Goal: Task Accomplishment & Management: Manage account settings

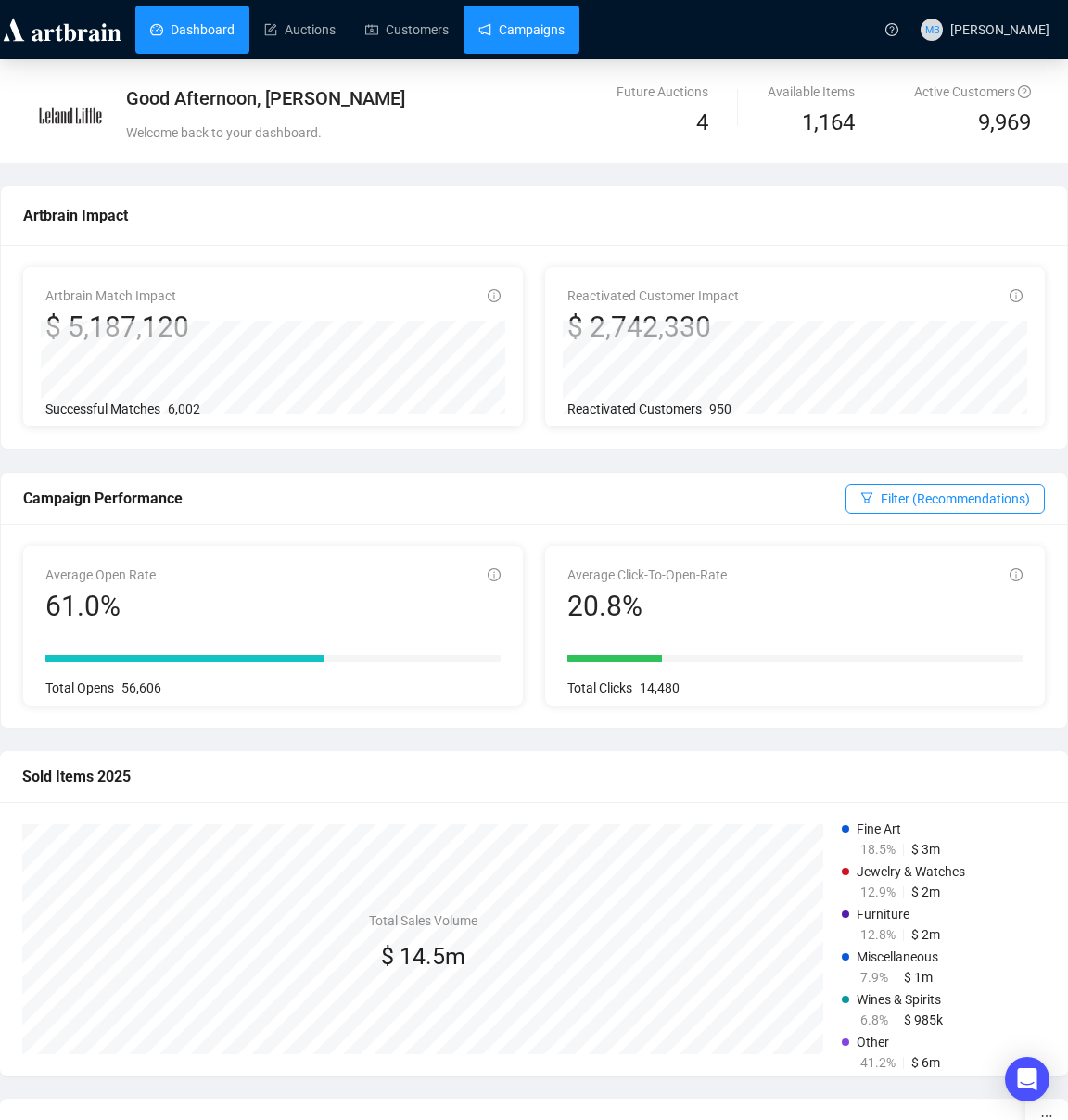
click at [526, 31] on link "Campaigns" at bounding box center [522, 30] width 87 height 48
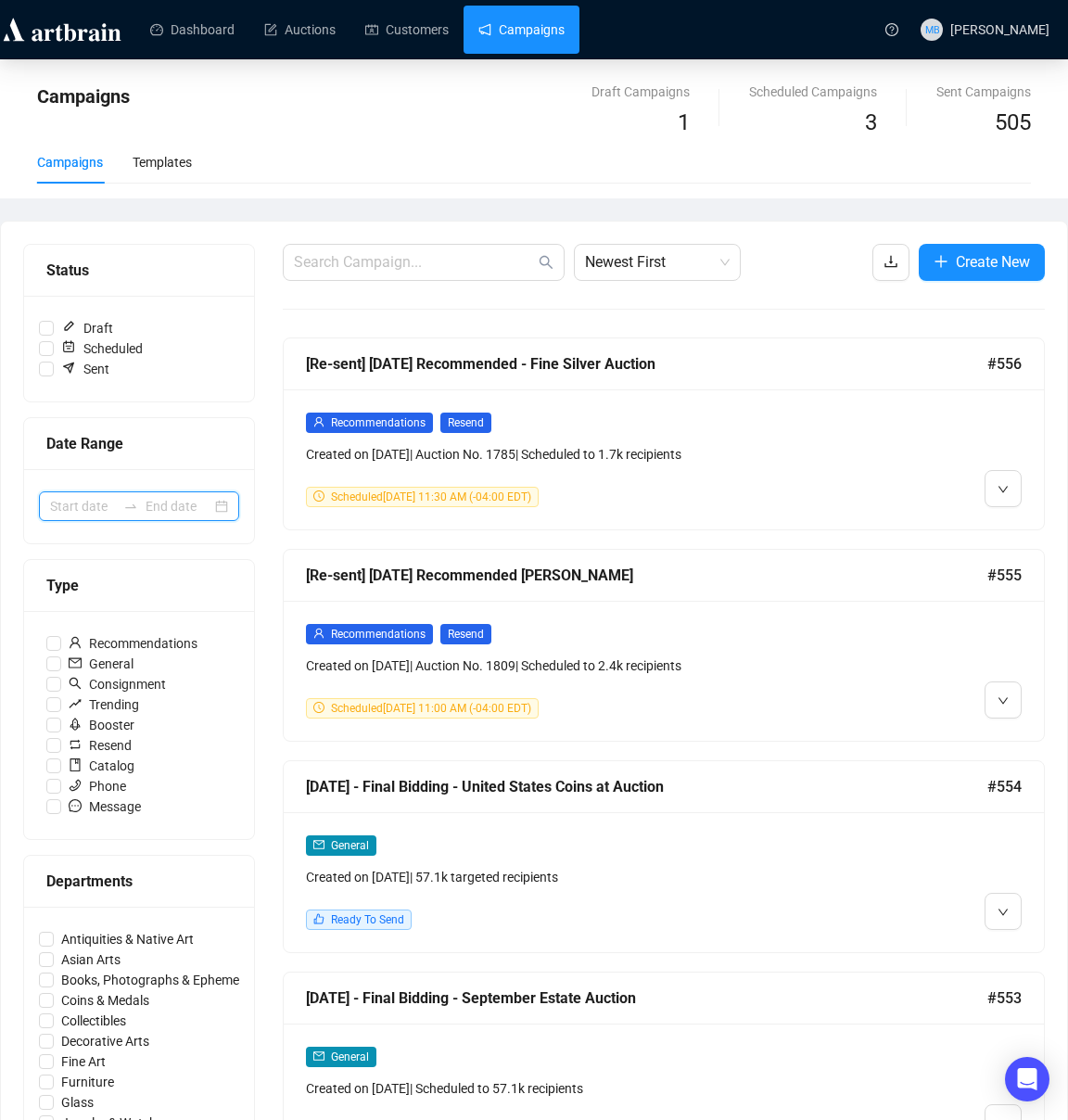
click at [101, 509] on input at bounding box center [83, 506] width 66 height 21
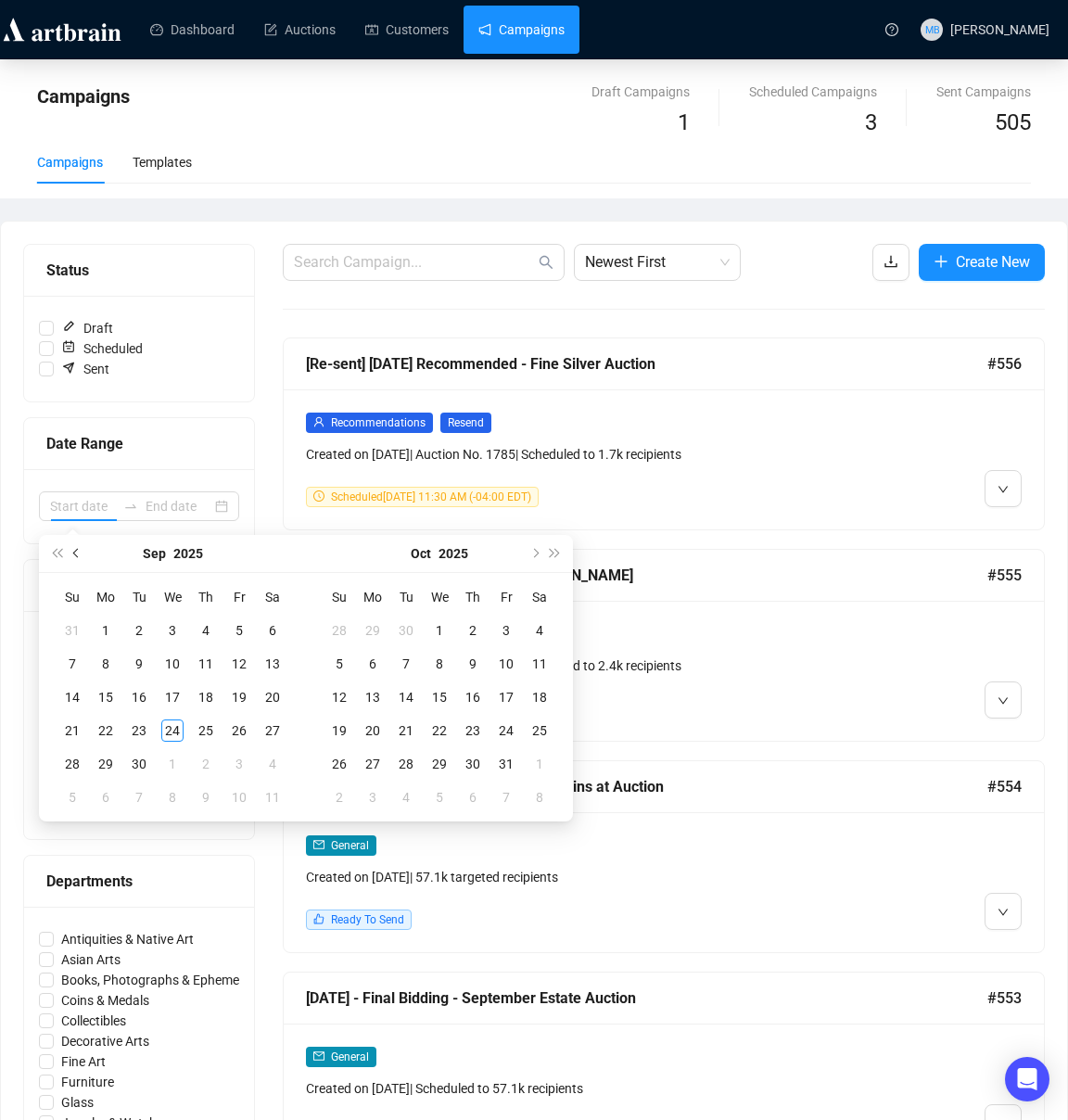
click at [79, 554] on span "Previous month (PageUp)" at bounding box center [77, 553] width 9 height 9
type input "2025-08-30"
drag, startPoint x: 278, startPoint y: 761, endPoint x: 360, endPoint y: 745, distance: 83.5
click at [280, 761] on div "30" at bounding box center [273, 764] width 23 height 23
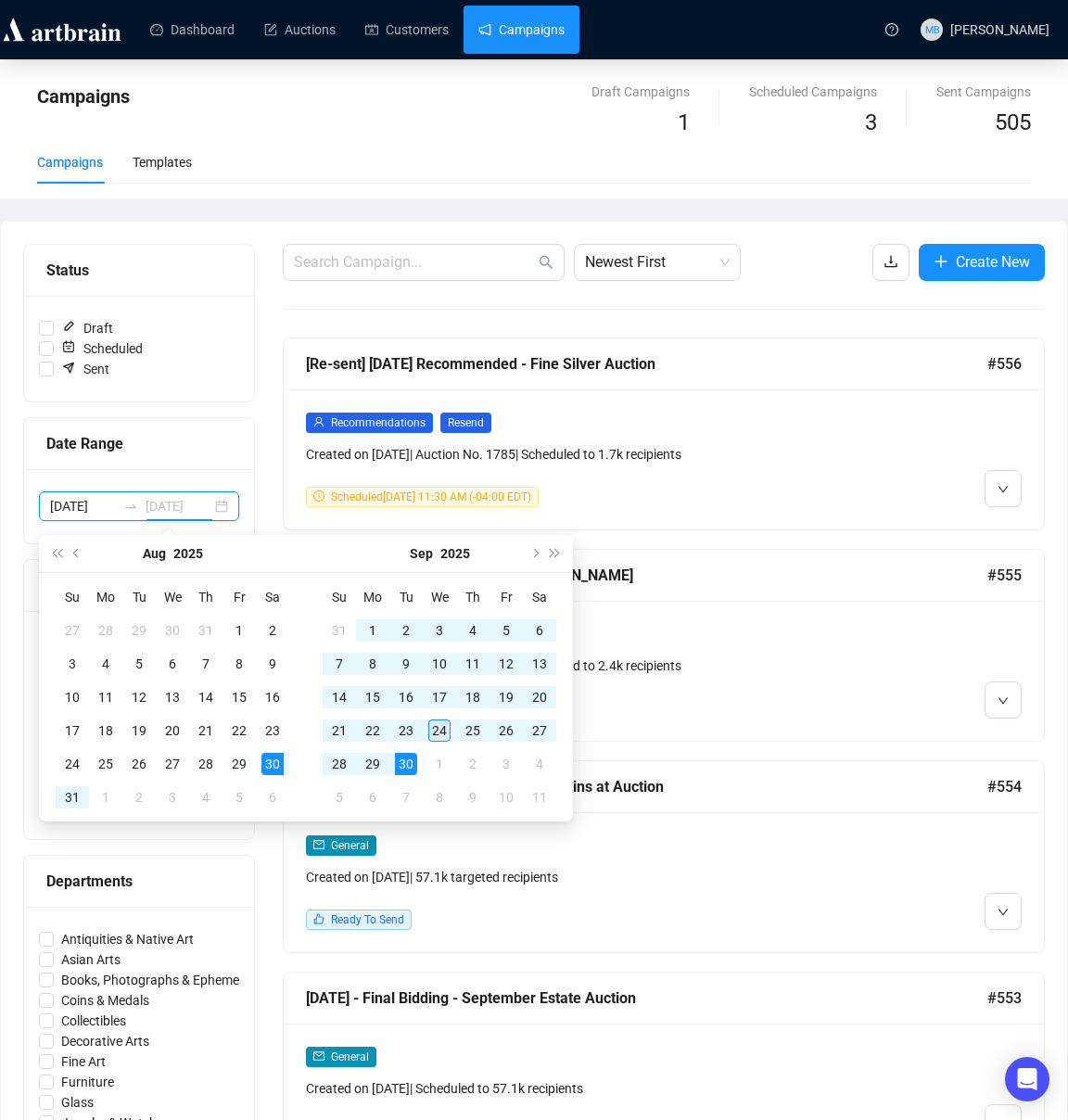
type input "2025-09-24"
click at [434, 732] on div "24" at bounding box center [439, 730] width 23 height 23
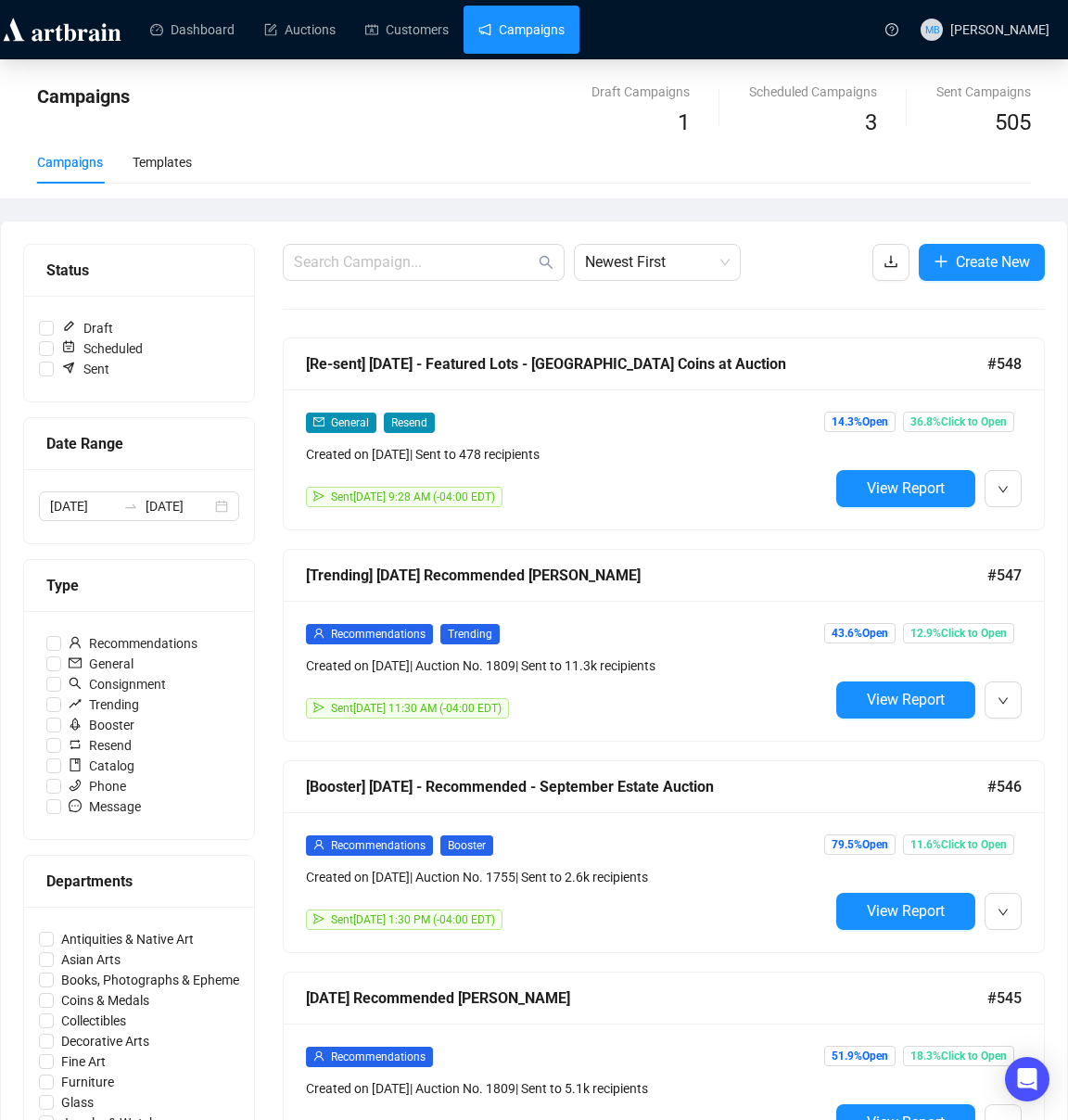
click at [426, 176] on div "Campaigns Templates" at bounding box center [534, 161] width 994 height 42
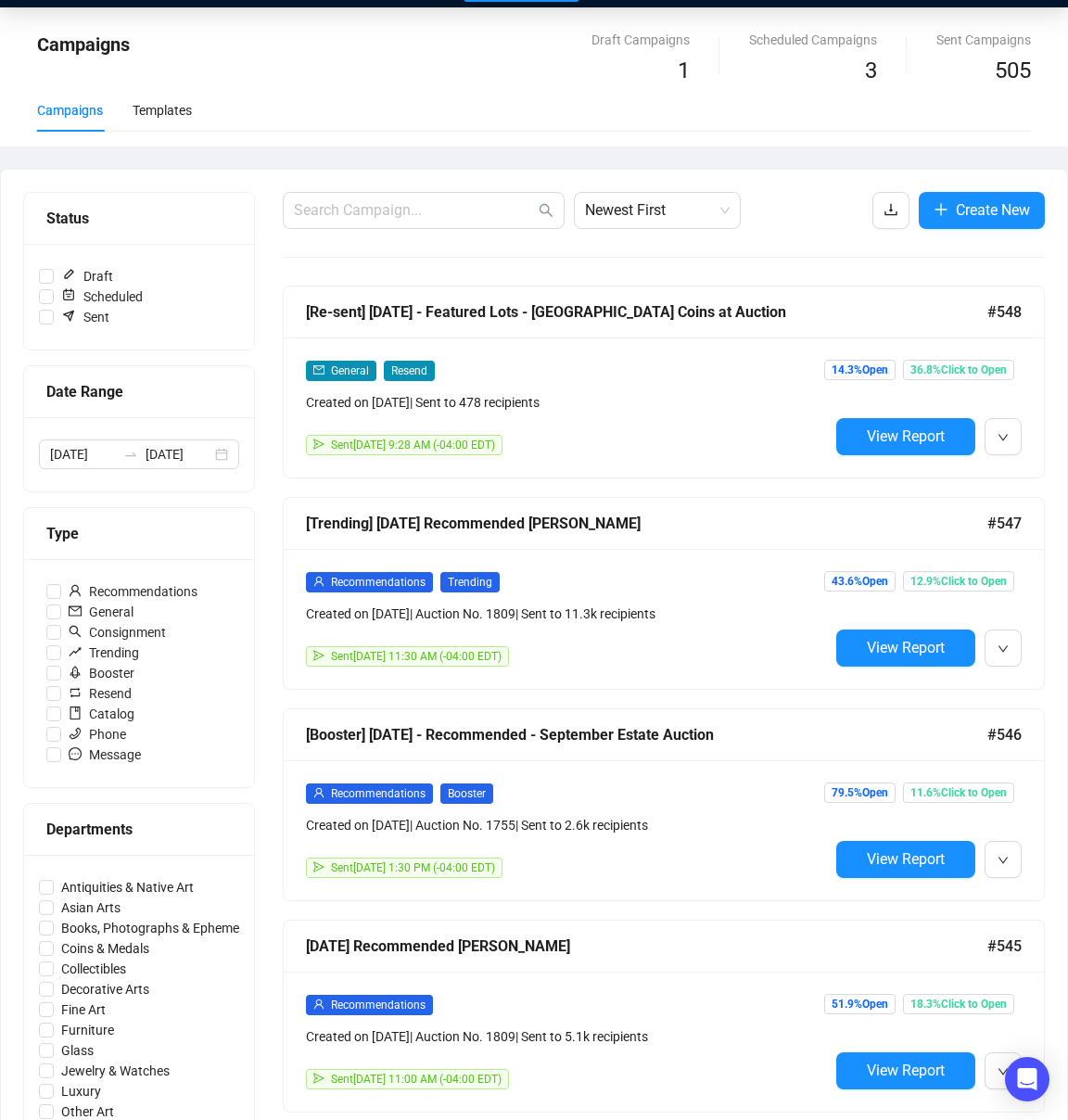
scroll to position [90, 0]
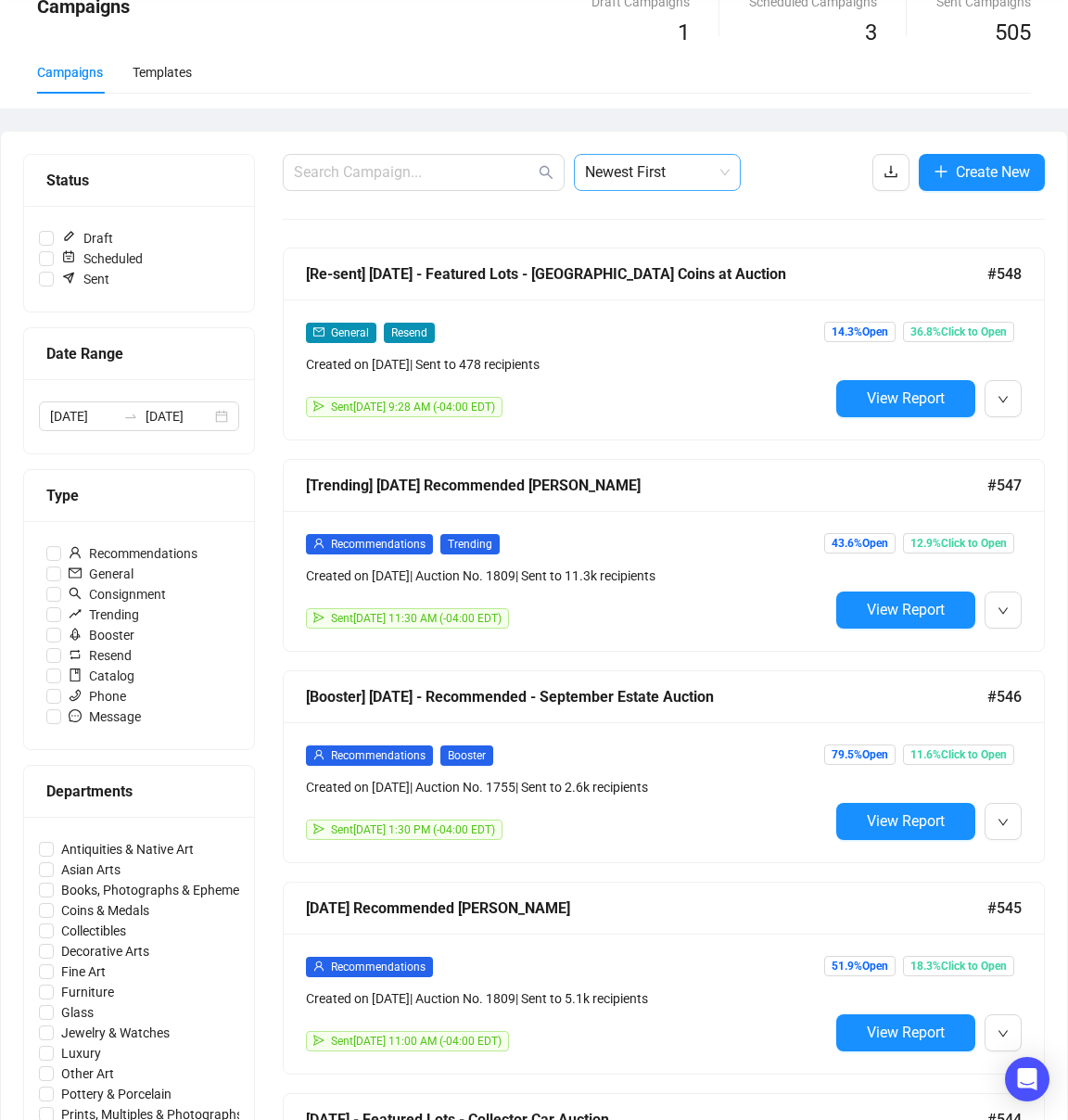
click at [664, 182] on span "Newest First" at bounding box center [657, 172] width 145 height 35
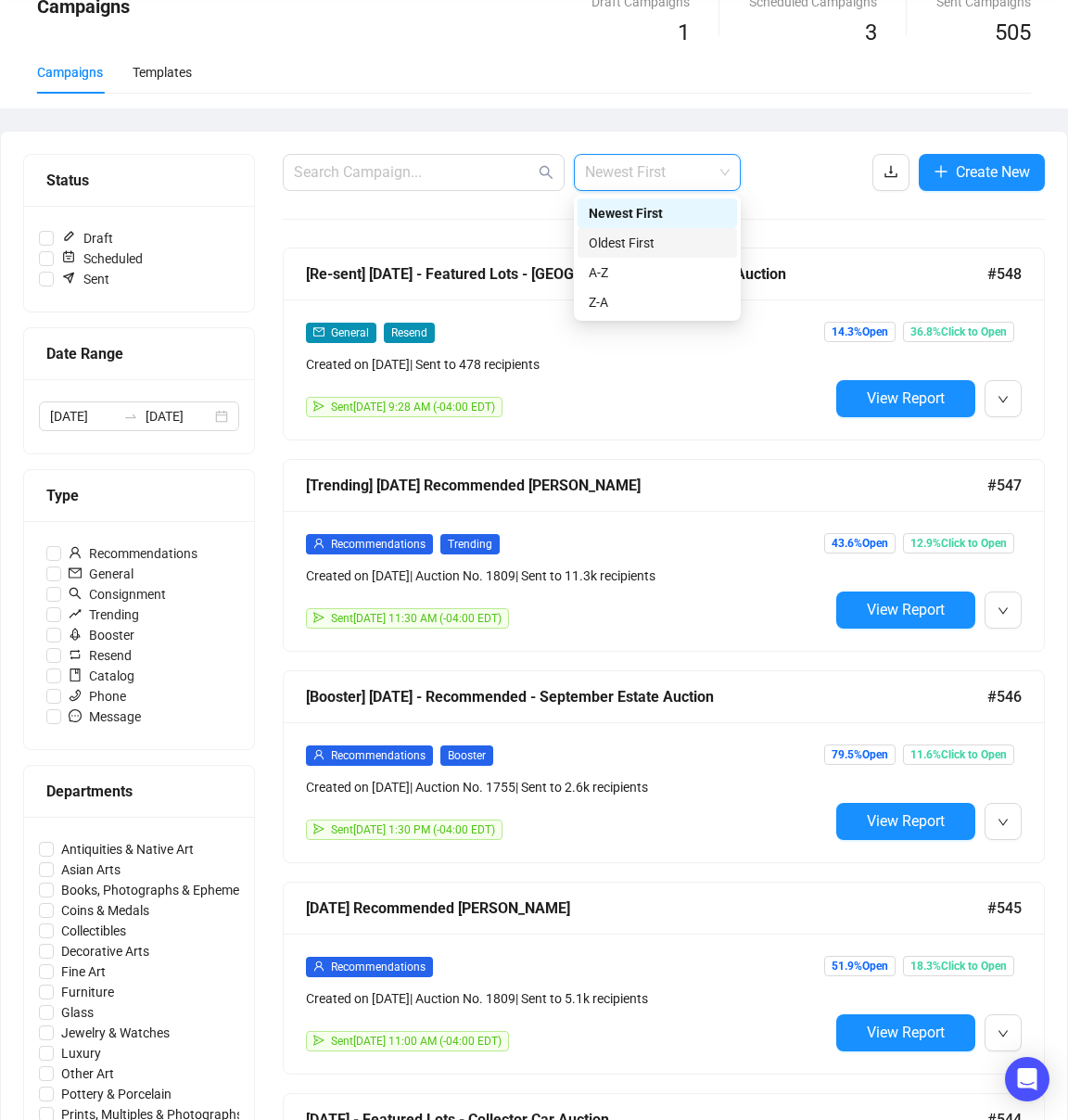
click at [653, 237] on div "Oldest First" at bounding box center [657, 242] width 137 height 21
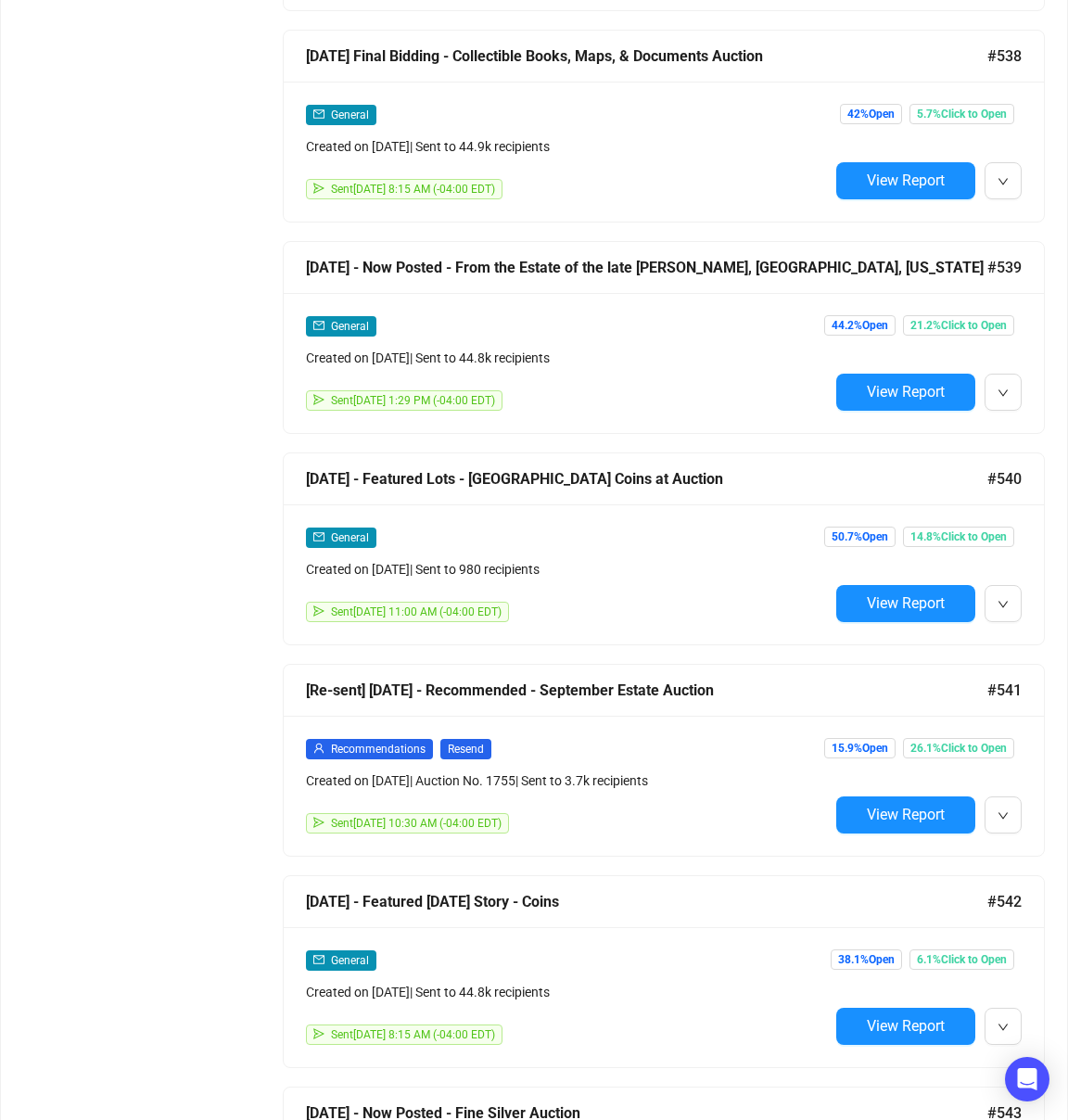
scroll to position [9402, 0]
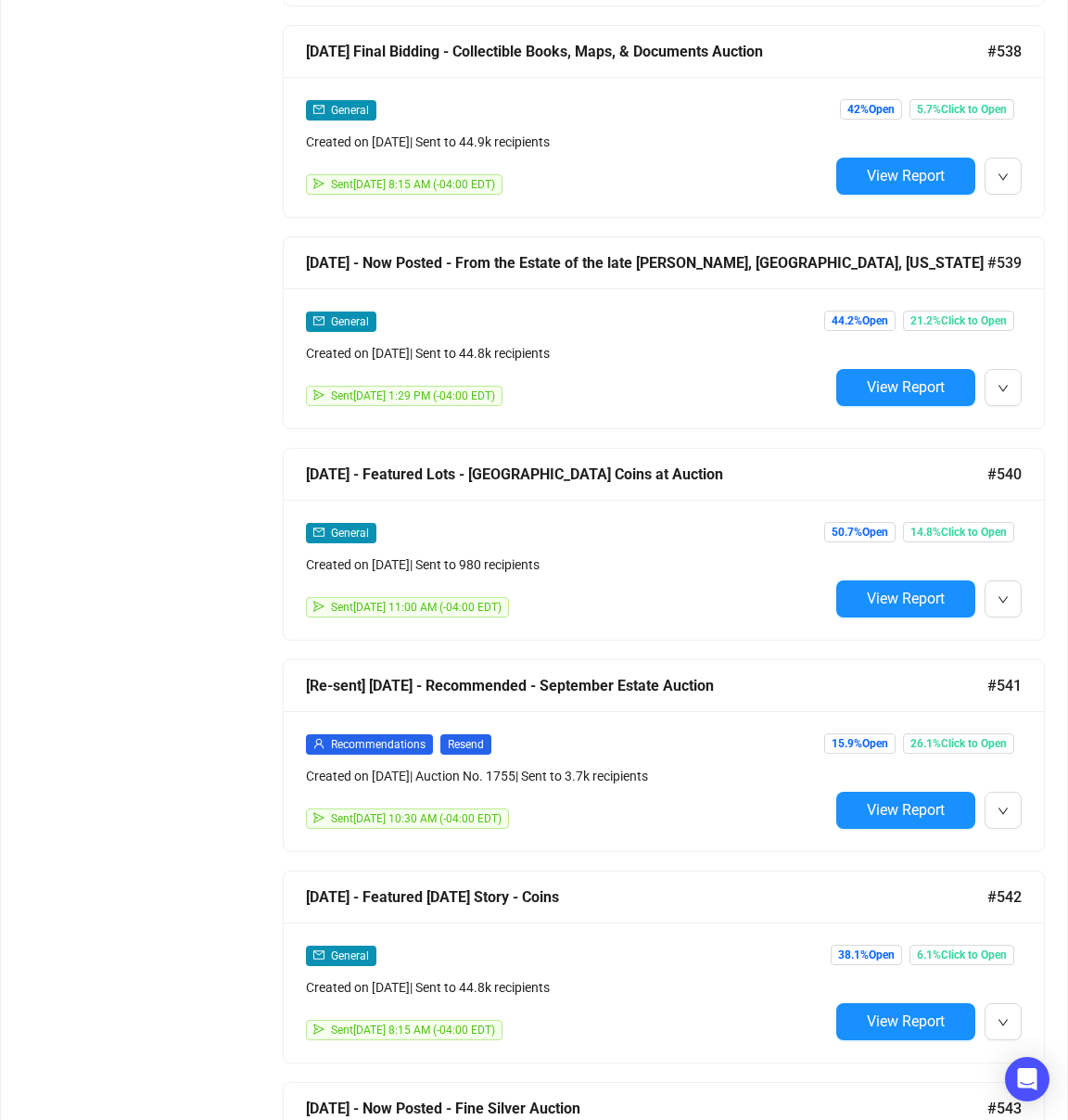
drag, startPoint x: 877, startPoint y: 382, endPoint x: 849, endPoint y: 384, distance: 28.1
click at [877, 382] on span "View Report" at bounding box center [906, 387] width 78 height 18
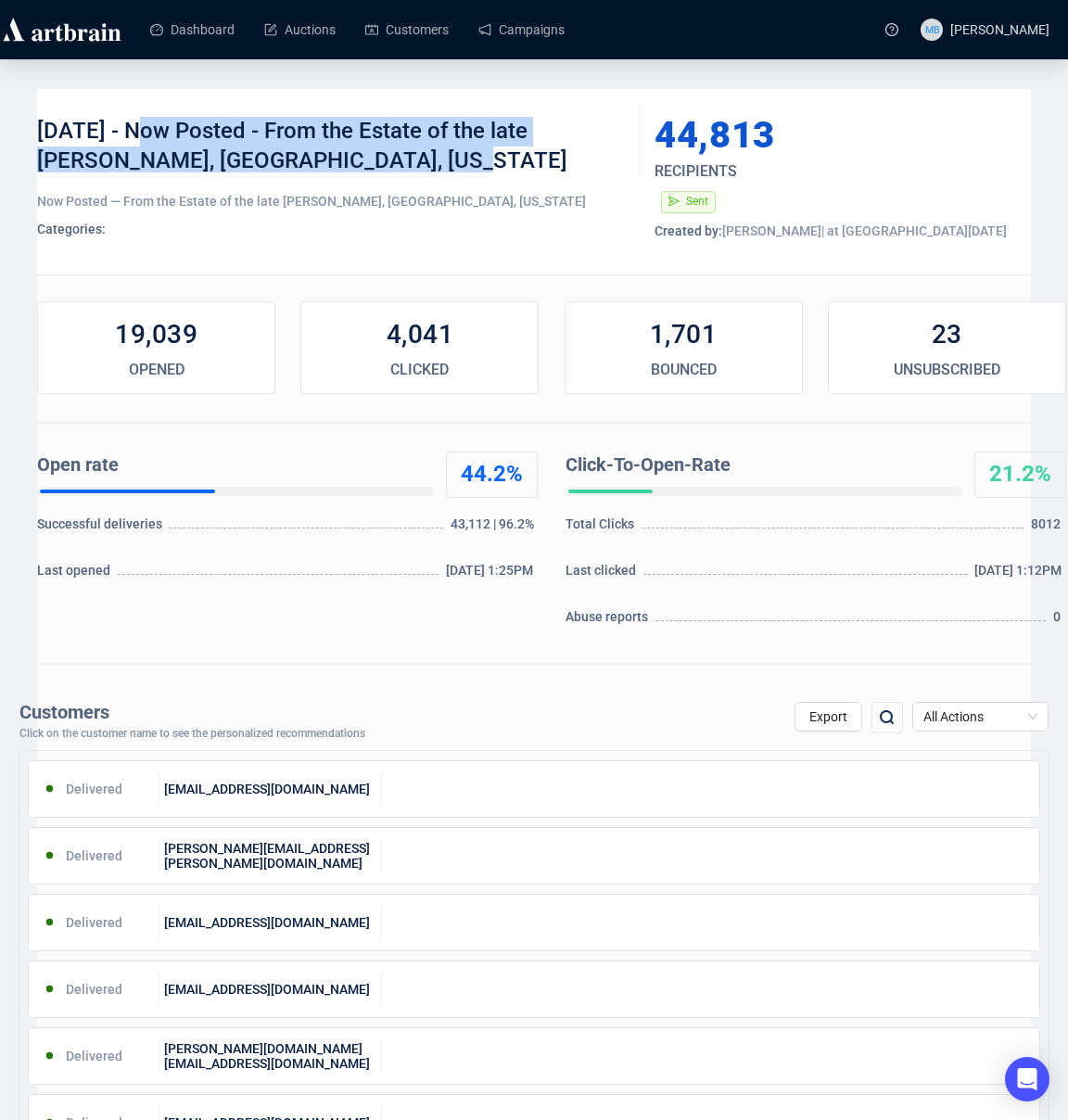
drag, startPoint x: 137, startPoint y: 128, endPoint x: 396, endPoint y: 197, distance: 268.0
click at [478, 157] on div "9-18-25 - Now Posted - From the Estate of the late Peggy Augustus, Old Keswick,…" at bounding box center [332, 145] width 589 height 56
copy div "Now Posted - From the Estate of the late Peggy Augustus, Old Keswick, Virginia"
click at [534, 35] on link "Campaigns" at bounding box center [522, 30] width 87 height 48
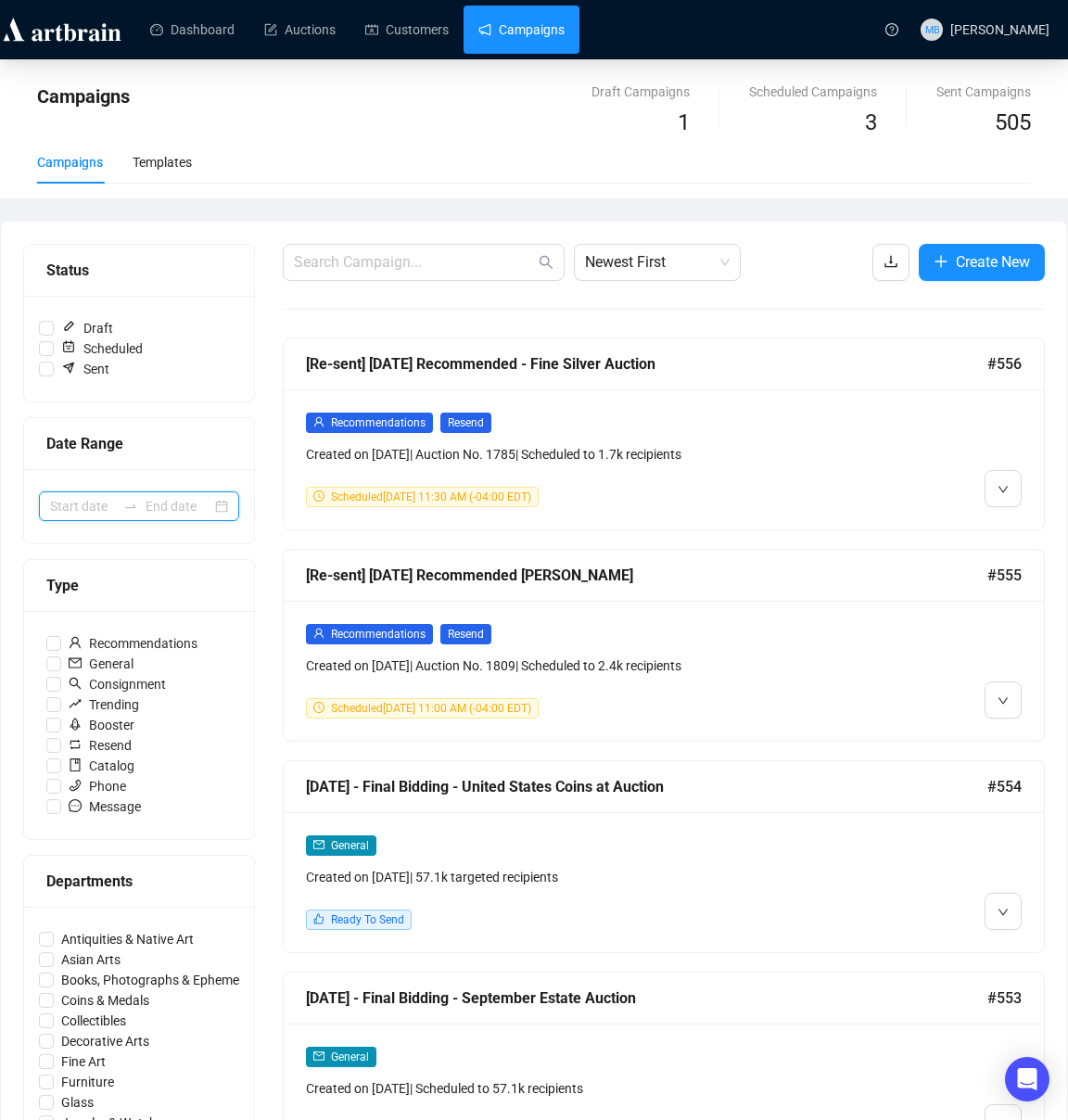
click at [108, 505] on input at bounding box center [83, 506] width 66 height 21
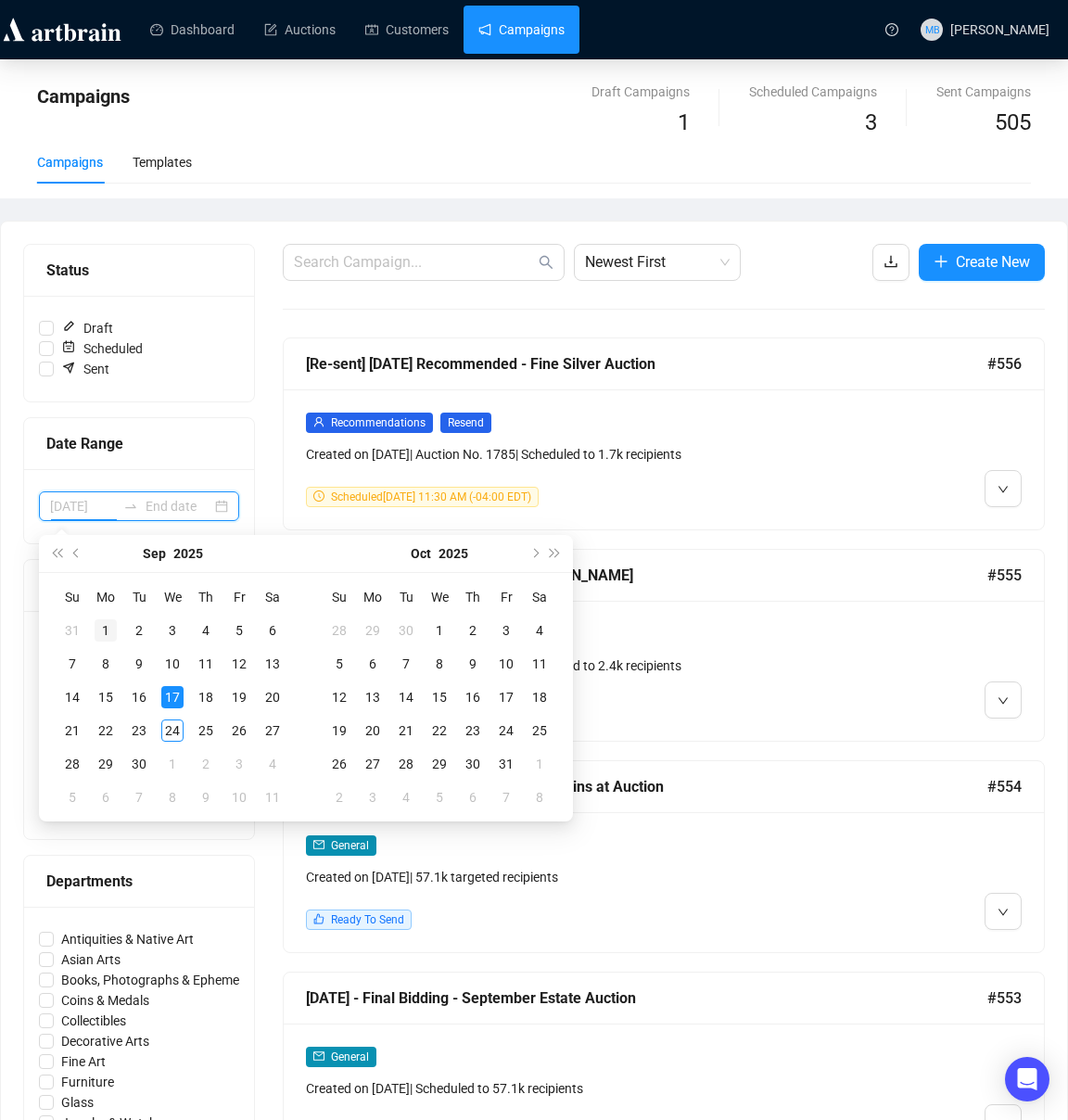
type input "2025-09-01"
click at [106, 632] on div "1" at bounding box center [105, 630] width 23 height 23
type input "2025-09-17"
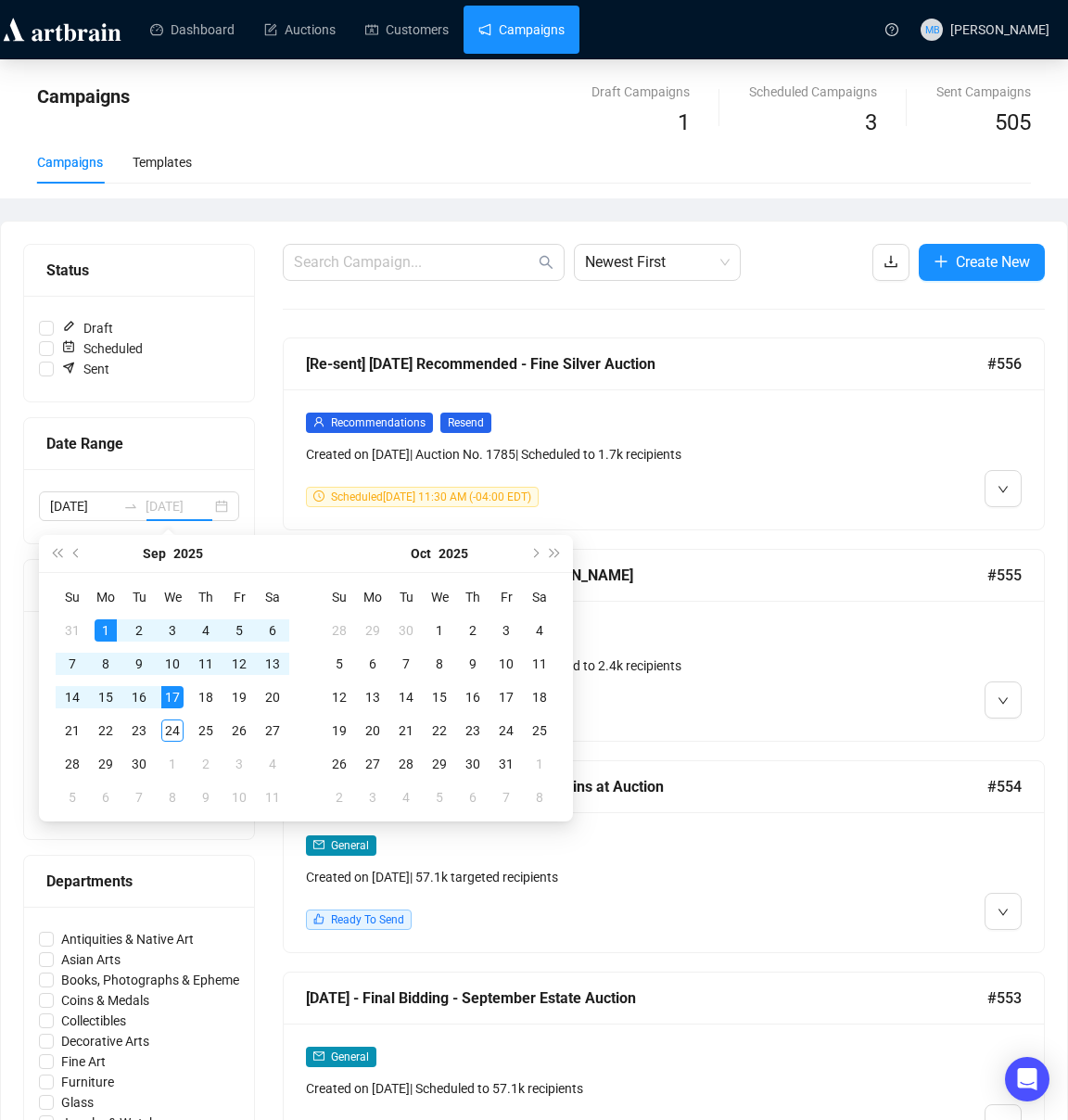
drag, startPoint x: 172, startPoint y: 694, endPoint x: 173, endPoint y: 707, distance: 13.0
click at [172, 694] on div "17" at bounding box center [172, 697] width 23 height 23
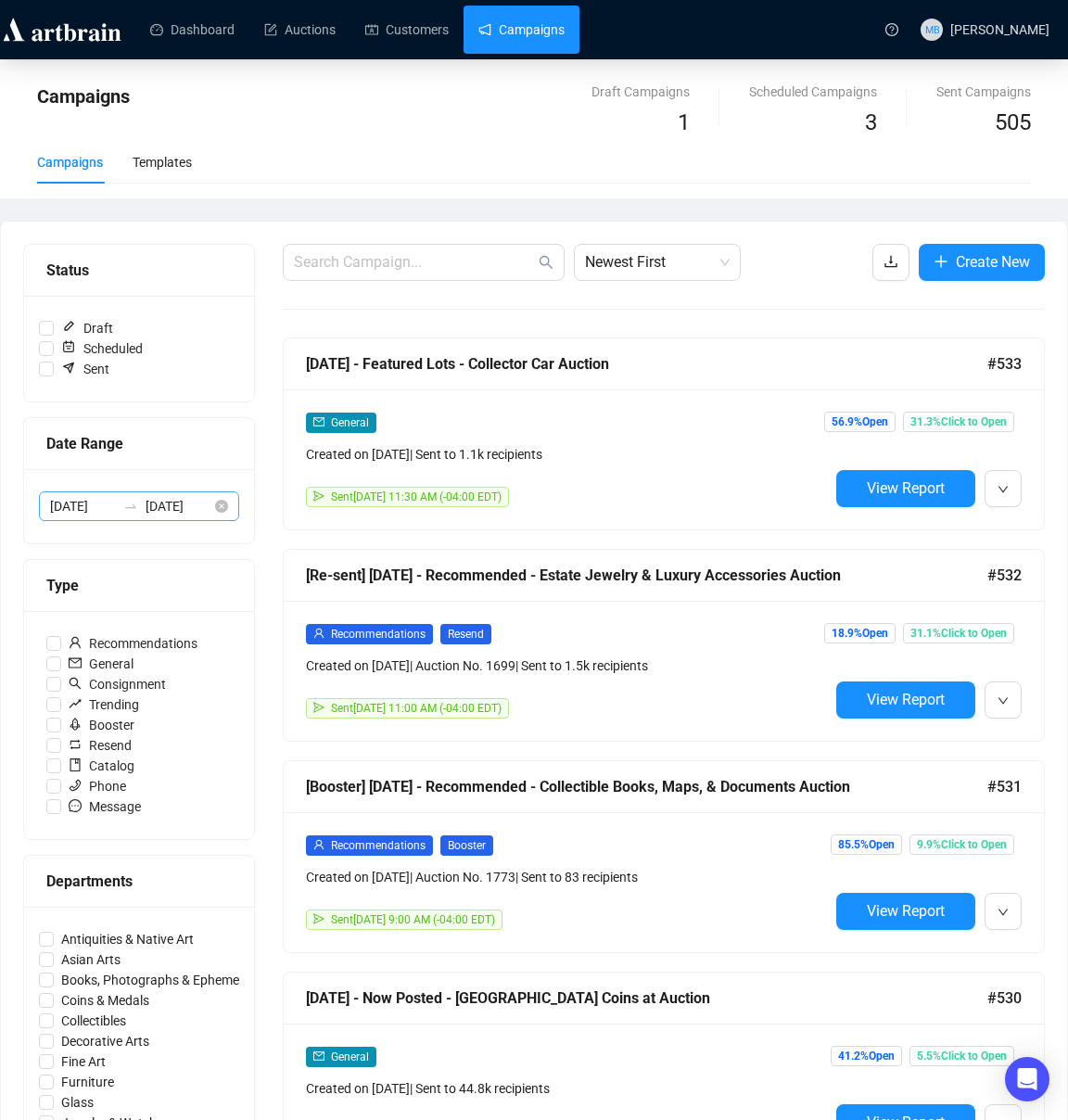
click at [142, 518] on div "2025-09-01 2025-09-17" at bounding box center [139, 506] width 200 height 30
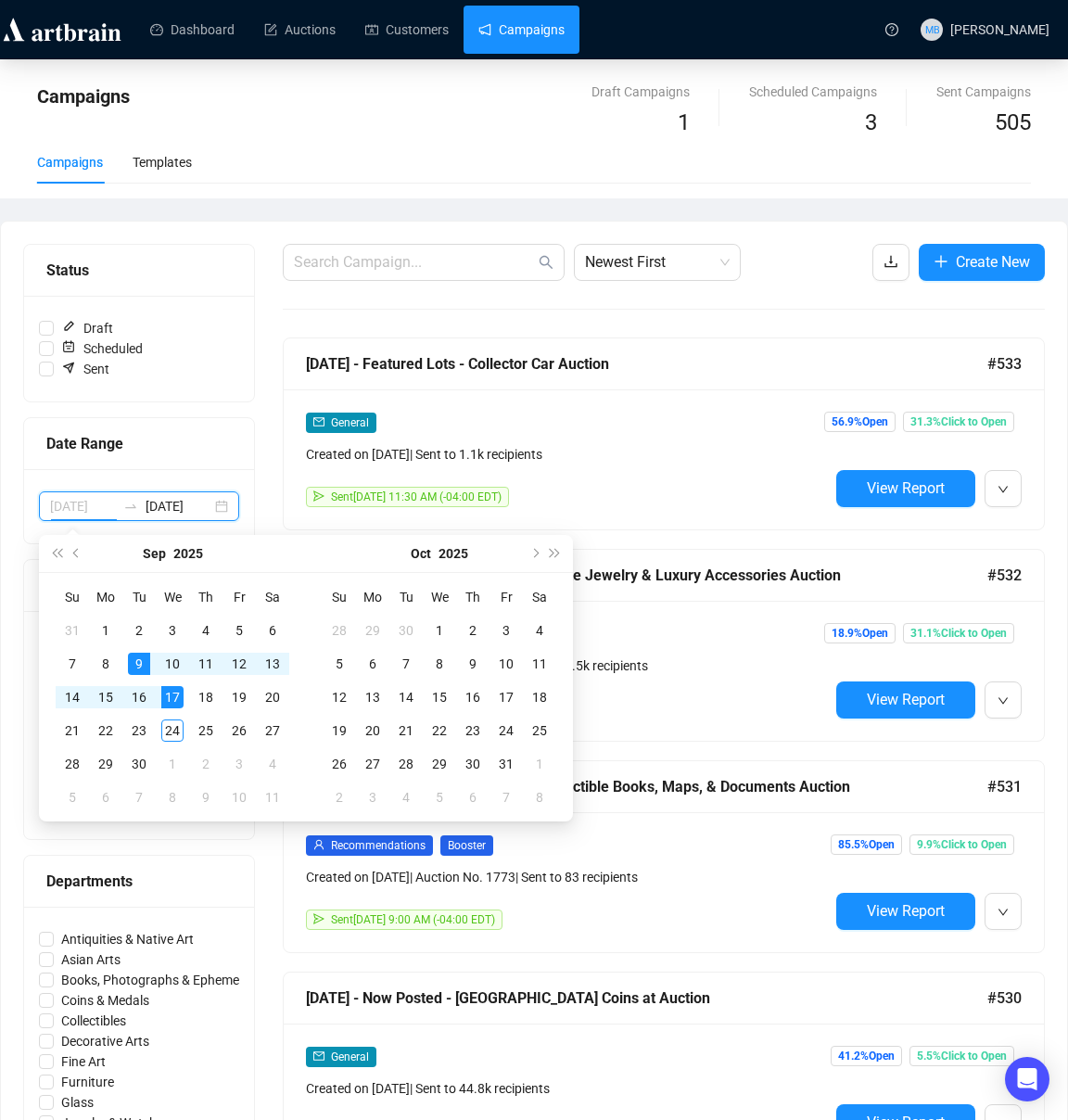
type input "2025-09-17"
click at [170, 696] on div "17" at bounding box center [172, 697] width 23 height 23
type input "2025-09-24"
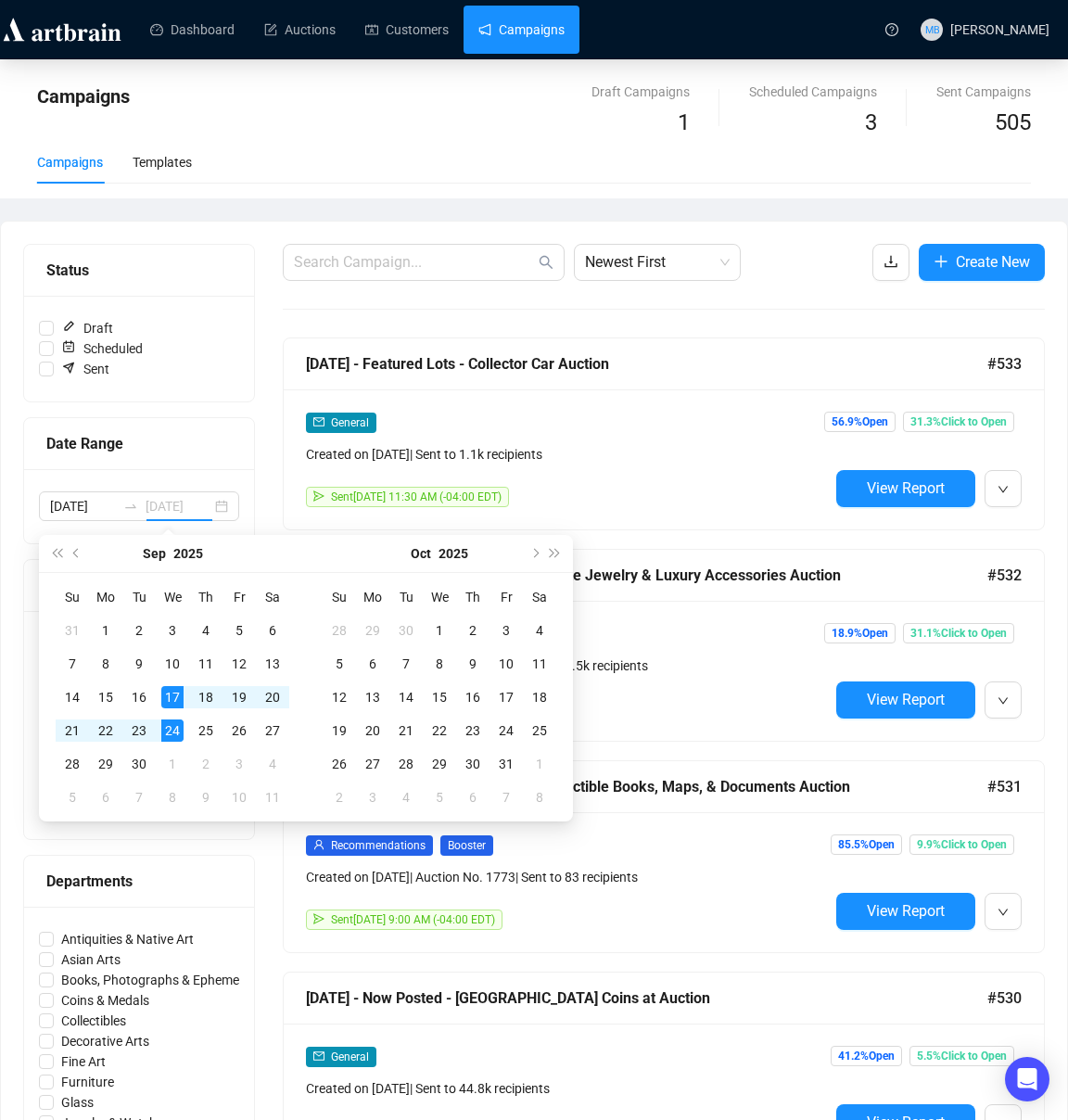
scroll to position [0, 0]
click at [170, 732] on div "24" at bounding box center [172, 730] width 23 height 23
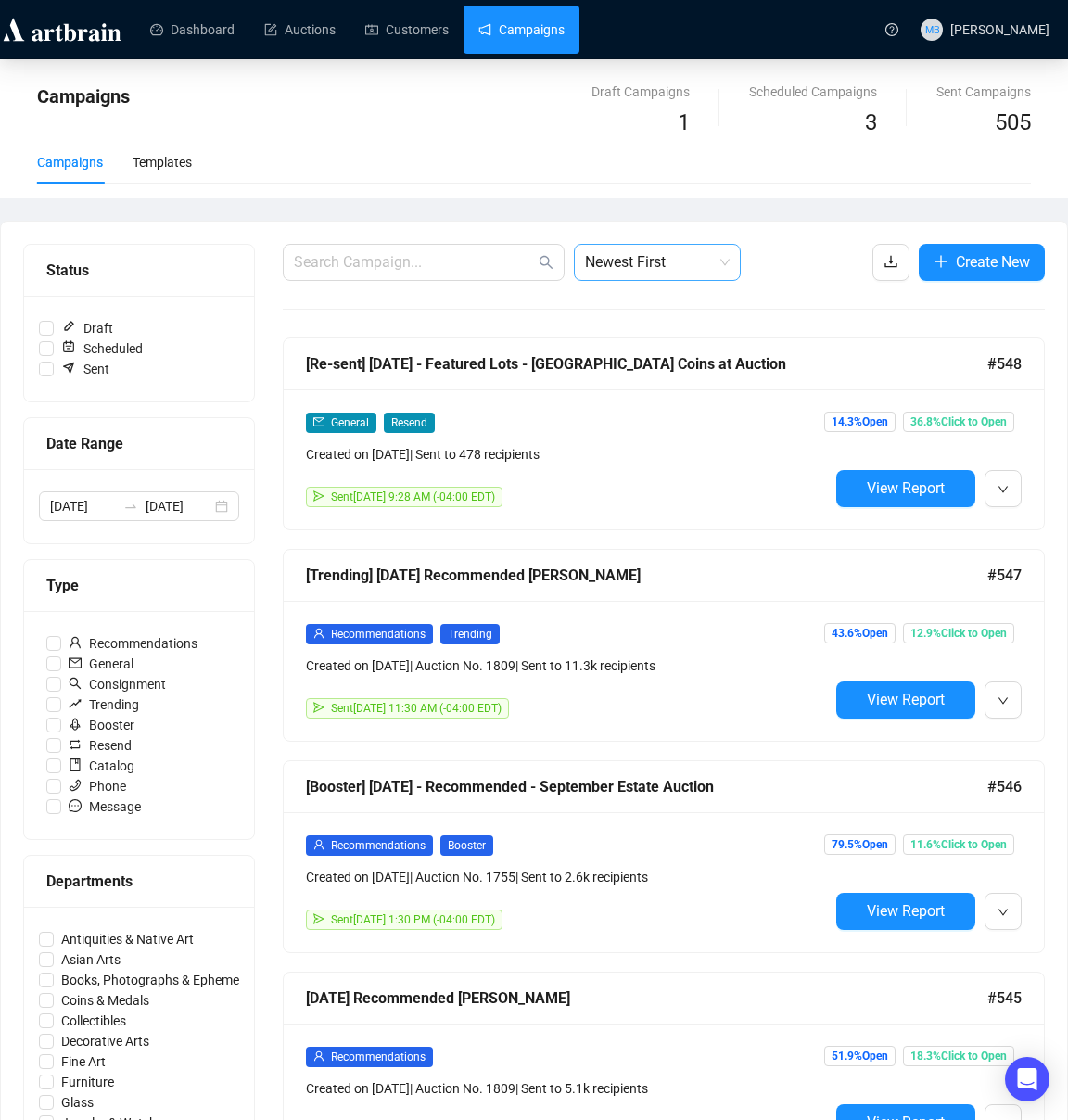
drag, startPoint x: 597, startPoint y: 269, endPoint x: 619, endPoint y: 280, distance: 24.6
click at [603, 270] on span "Newest First" at bounding box center [657, 263] width 145 height 35
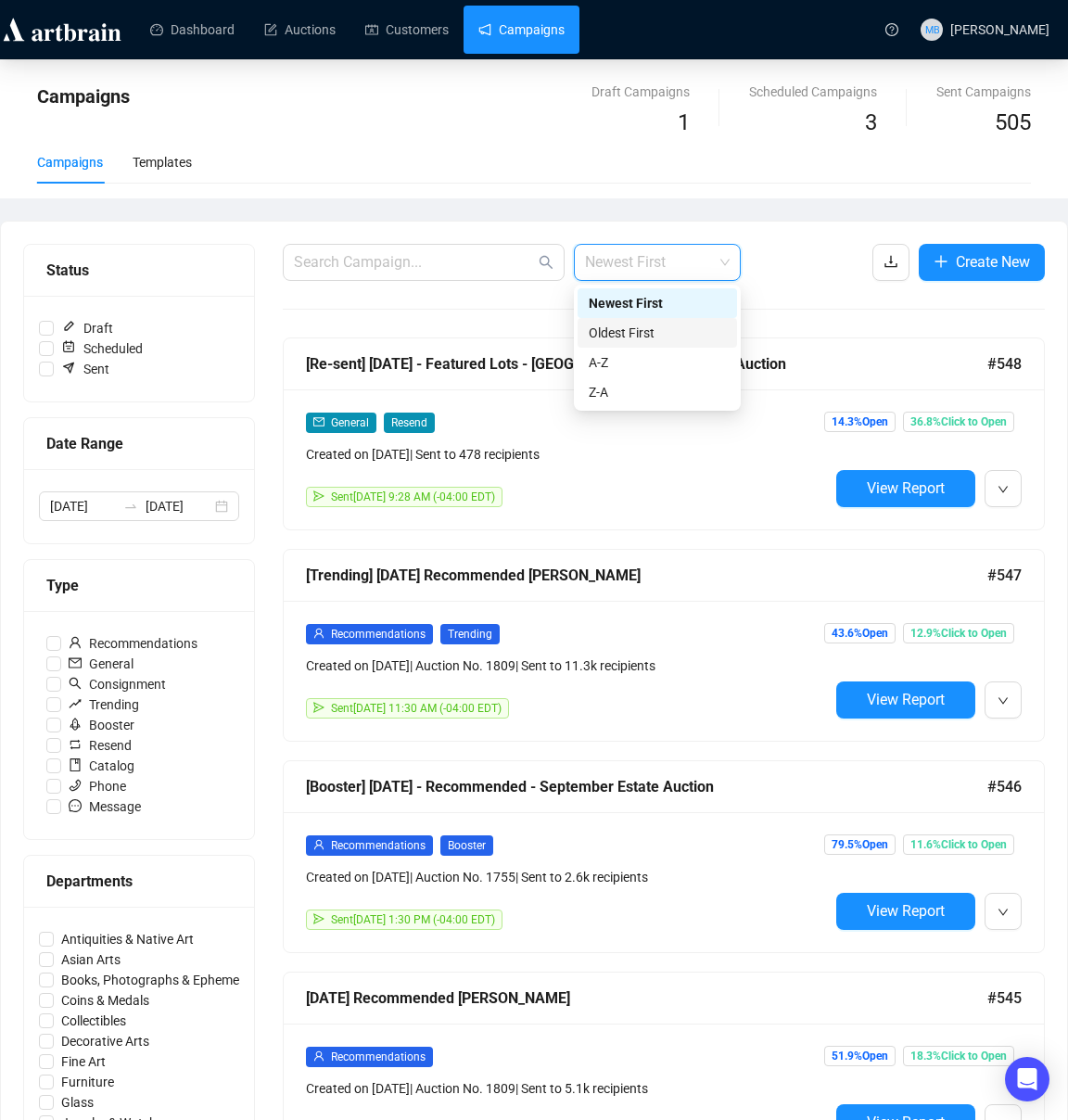
drag, startPoint x: 637, startPoint y: 302, endPoint x: 638, endPoint y: 337, distance: 35.0
click at [638, 337] on div "Newest First Oldest First A-Z Z-A" at bounding box center [658, 347] width 159 height 119
click at [640, 335] on div "Oldest First" at bounding box center [657, 333] width 137 height 21
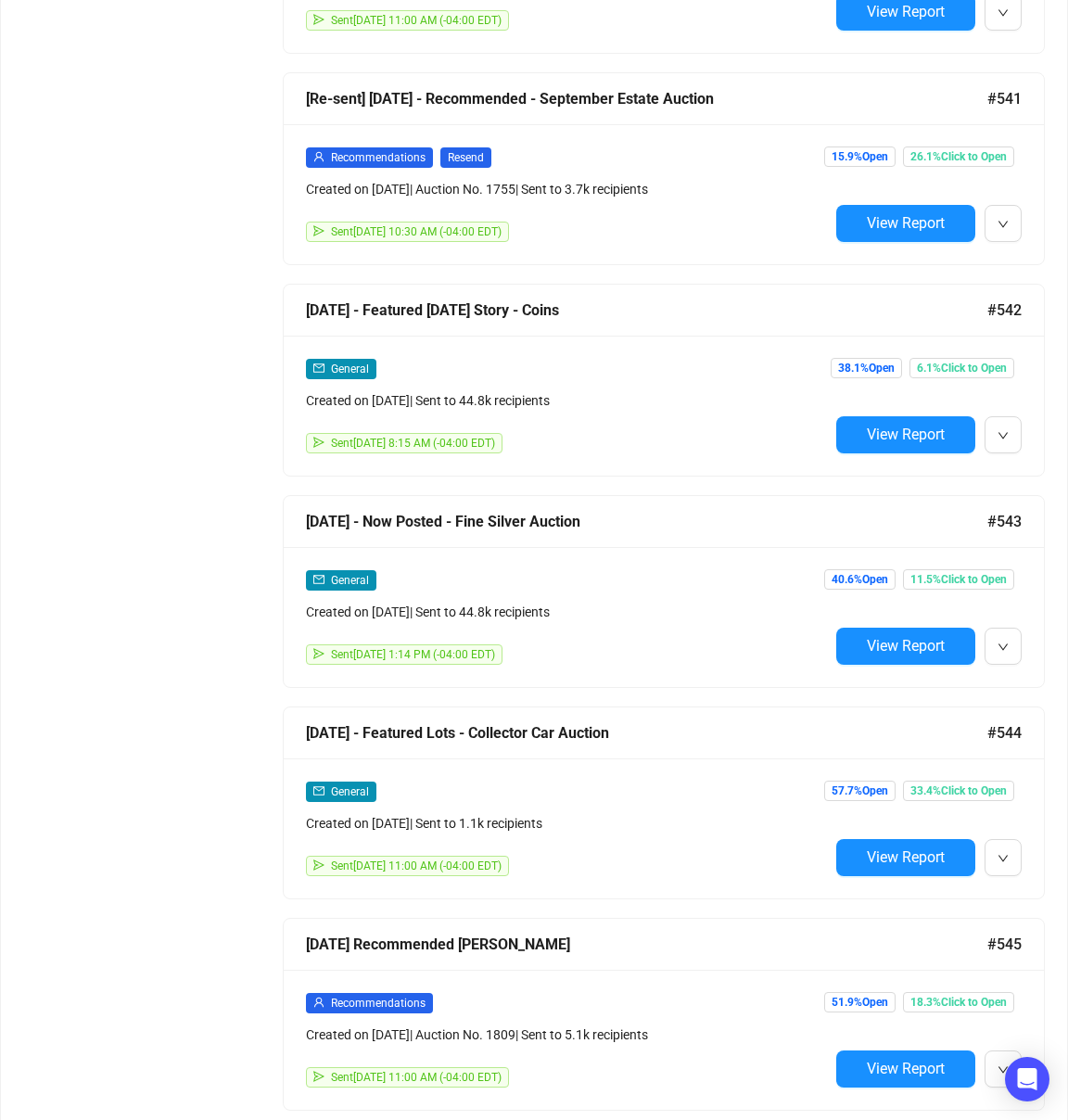
scroll to position [1746, 0]
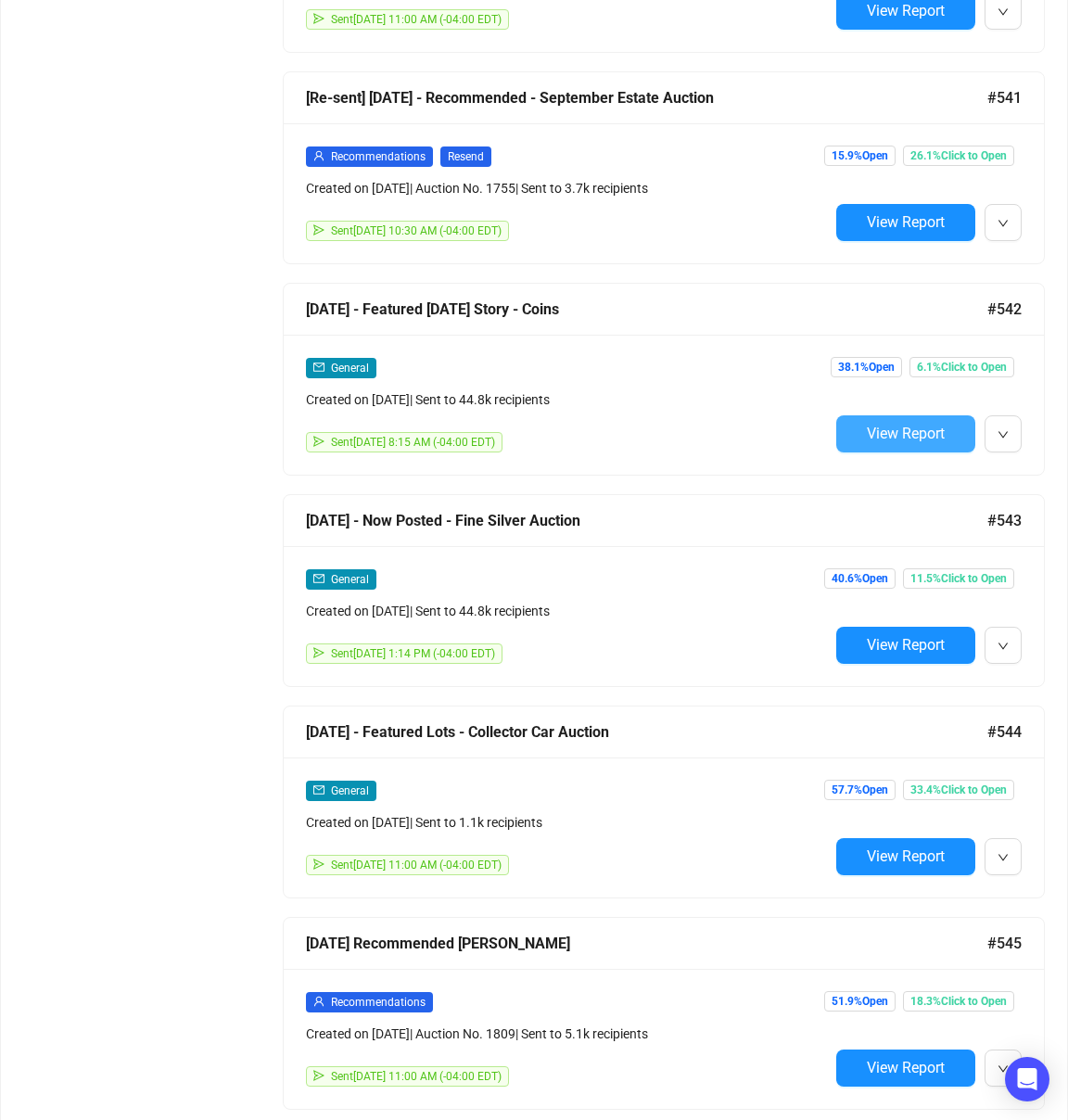
click at [904, 435] on span "View Report" at bounding box center [906, 433] width 78 height 18
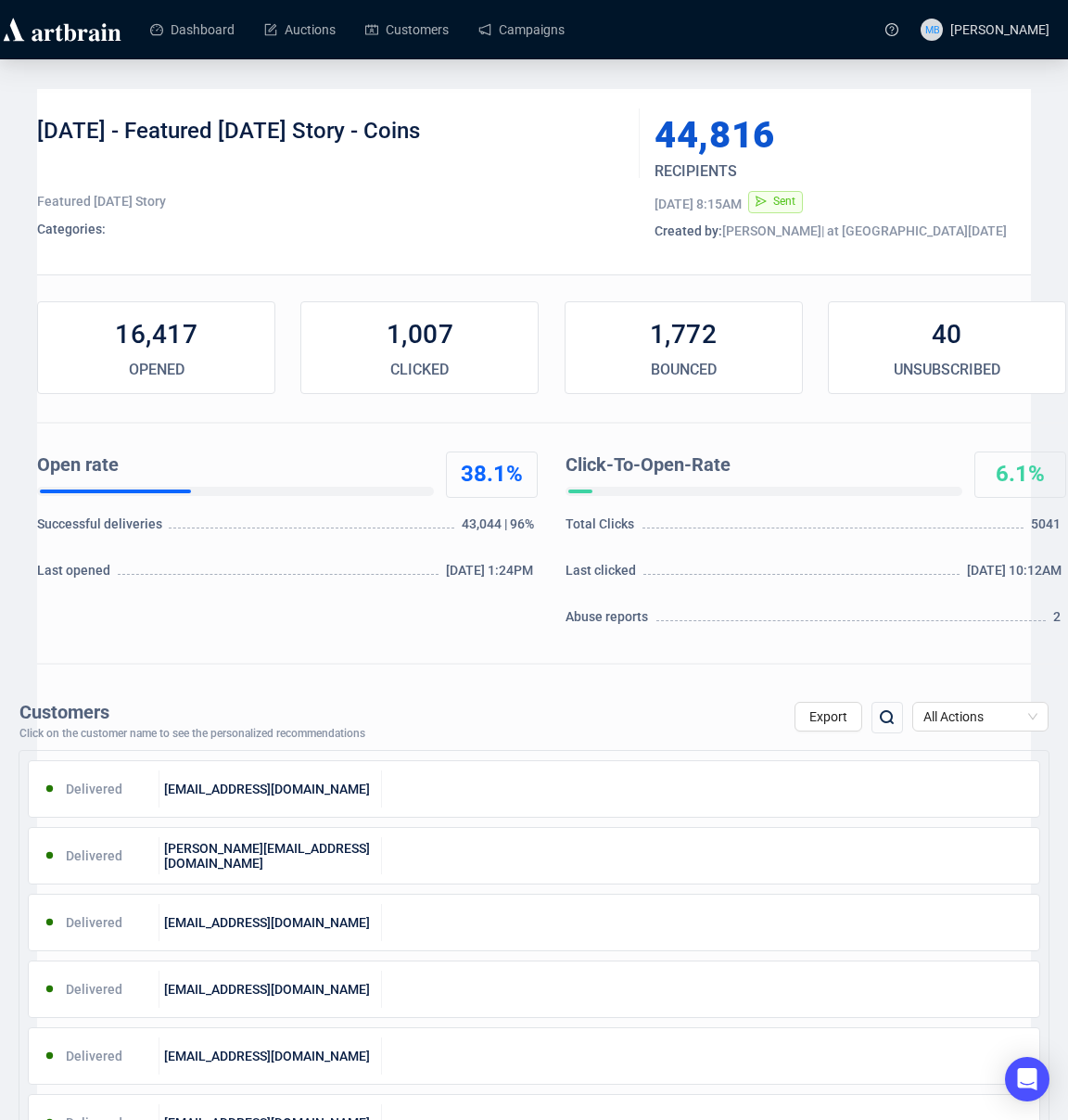
drag, startPoint x: 163, startPoint y: 131, endPoint x: 507, endPoint y: 132, distance: 344.0
click at [516, 128] on div "[DATE] - Featured [DATE] Story - Coins" at bounding box center [332, 145] width 589 height 56
copy div "Featured Saturday Story - Coins"
click at [544, 30] on link "Campaigns" at bounding box center [522, 30] width 87 height 48
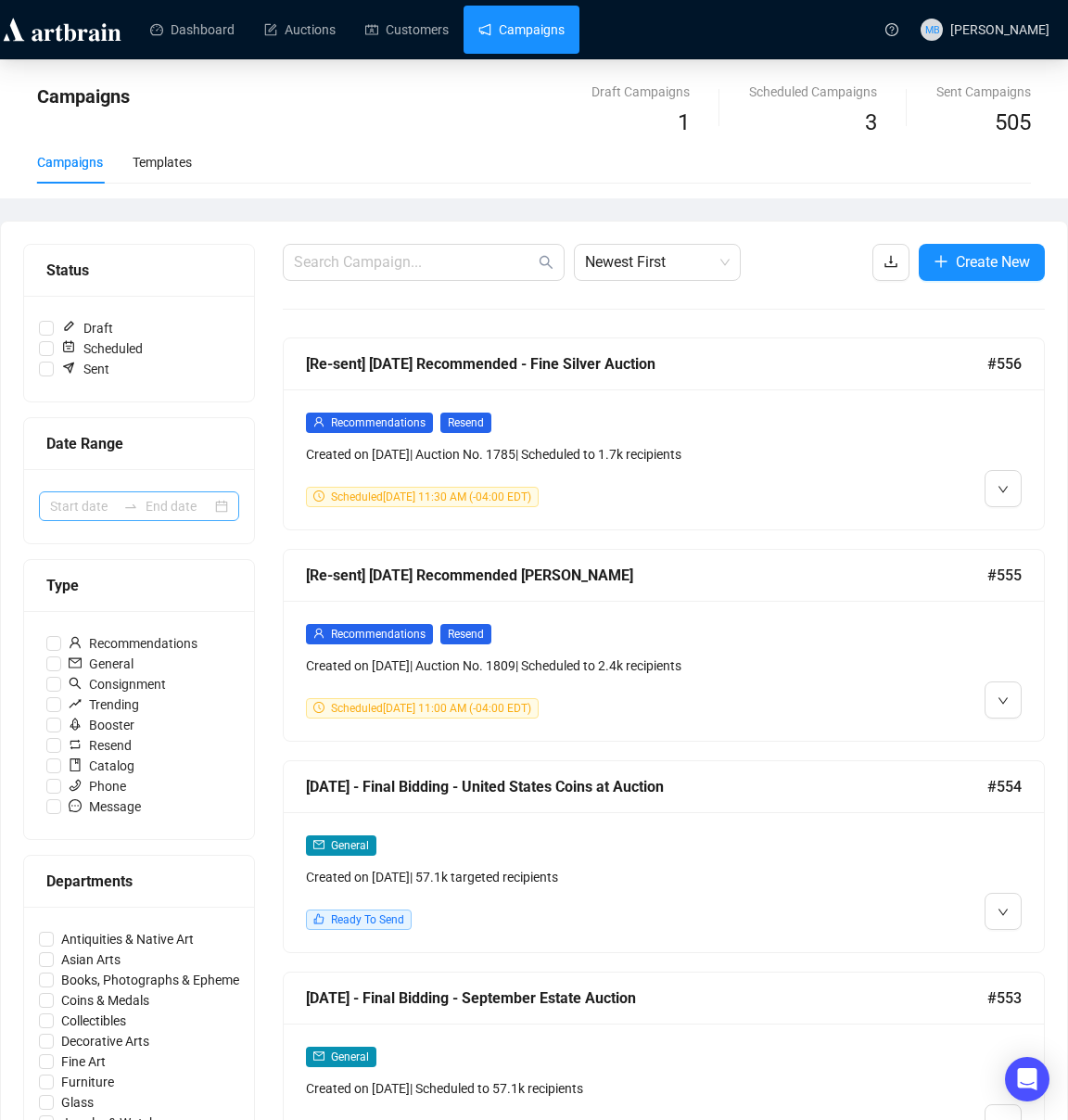
click at [116, 498] on div at bounding box center [139, 506] width 200 height 30
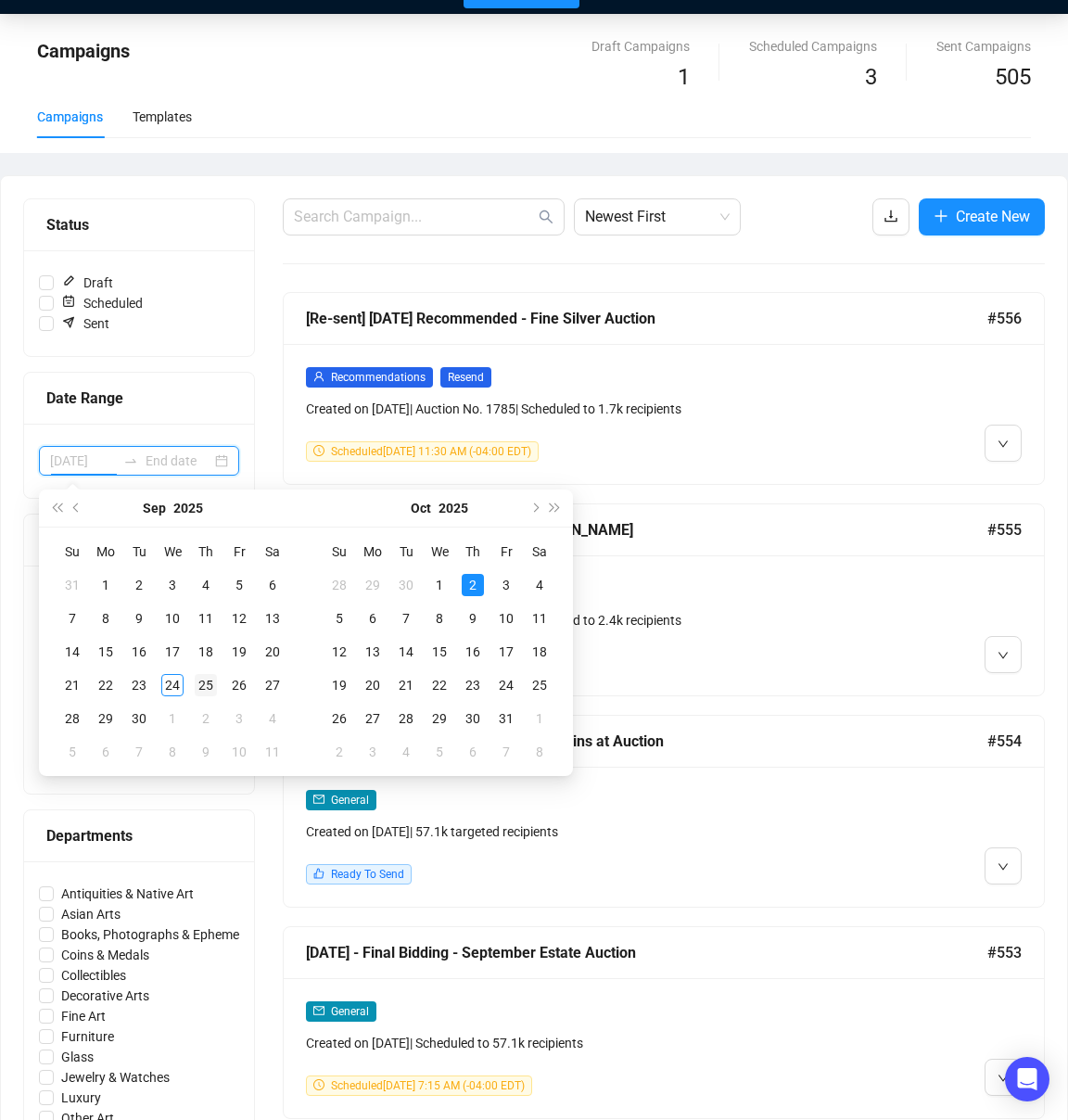
scroll to position [48, 0]
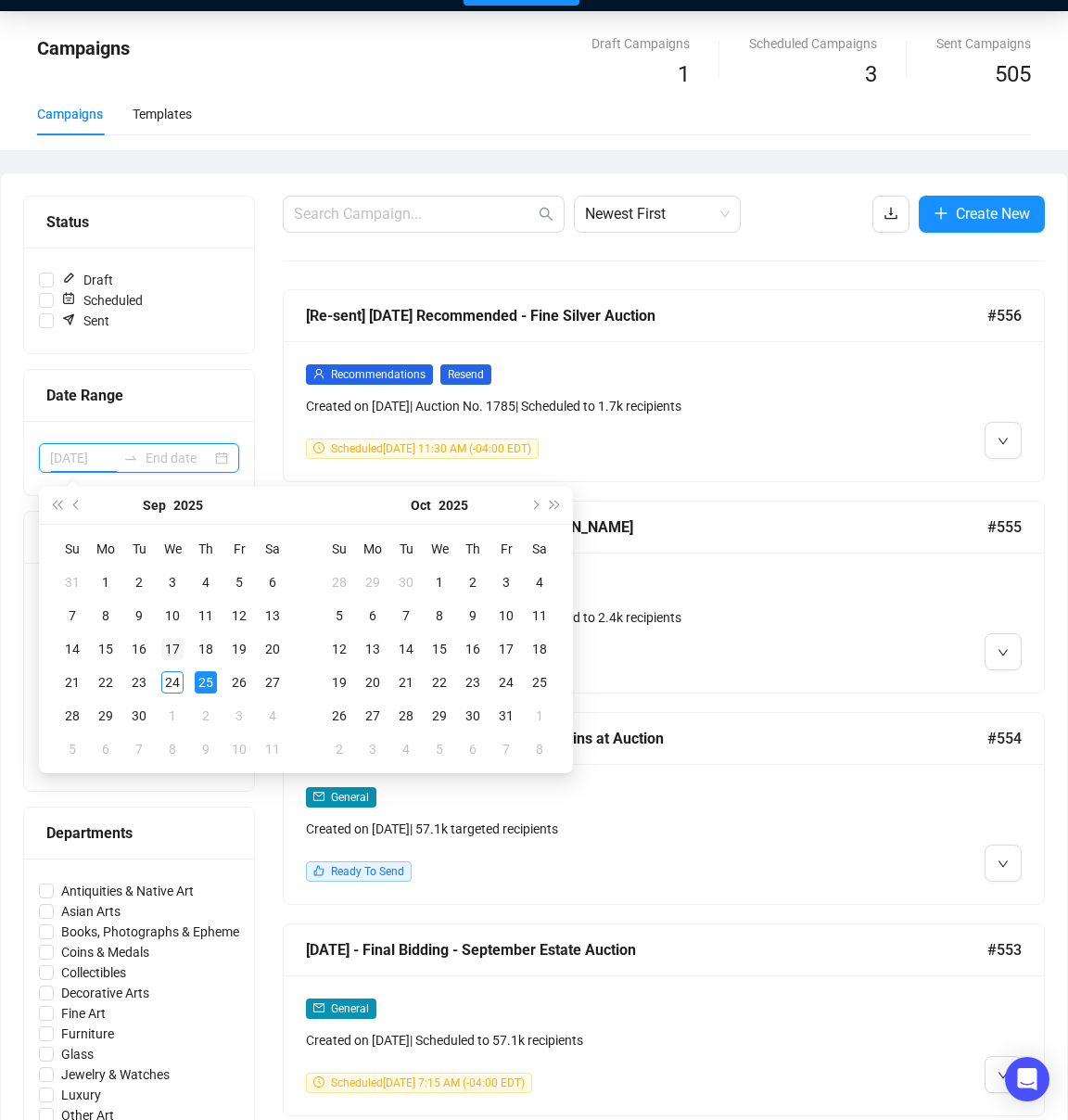
type input "2025-09-17"
click at [174, 651] on div "17" at bounding box center [172, 649] width 23 height 23
click at [209, 653] on div "18" at bounding box center [206, 649] width 23 height 23
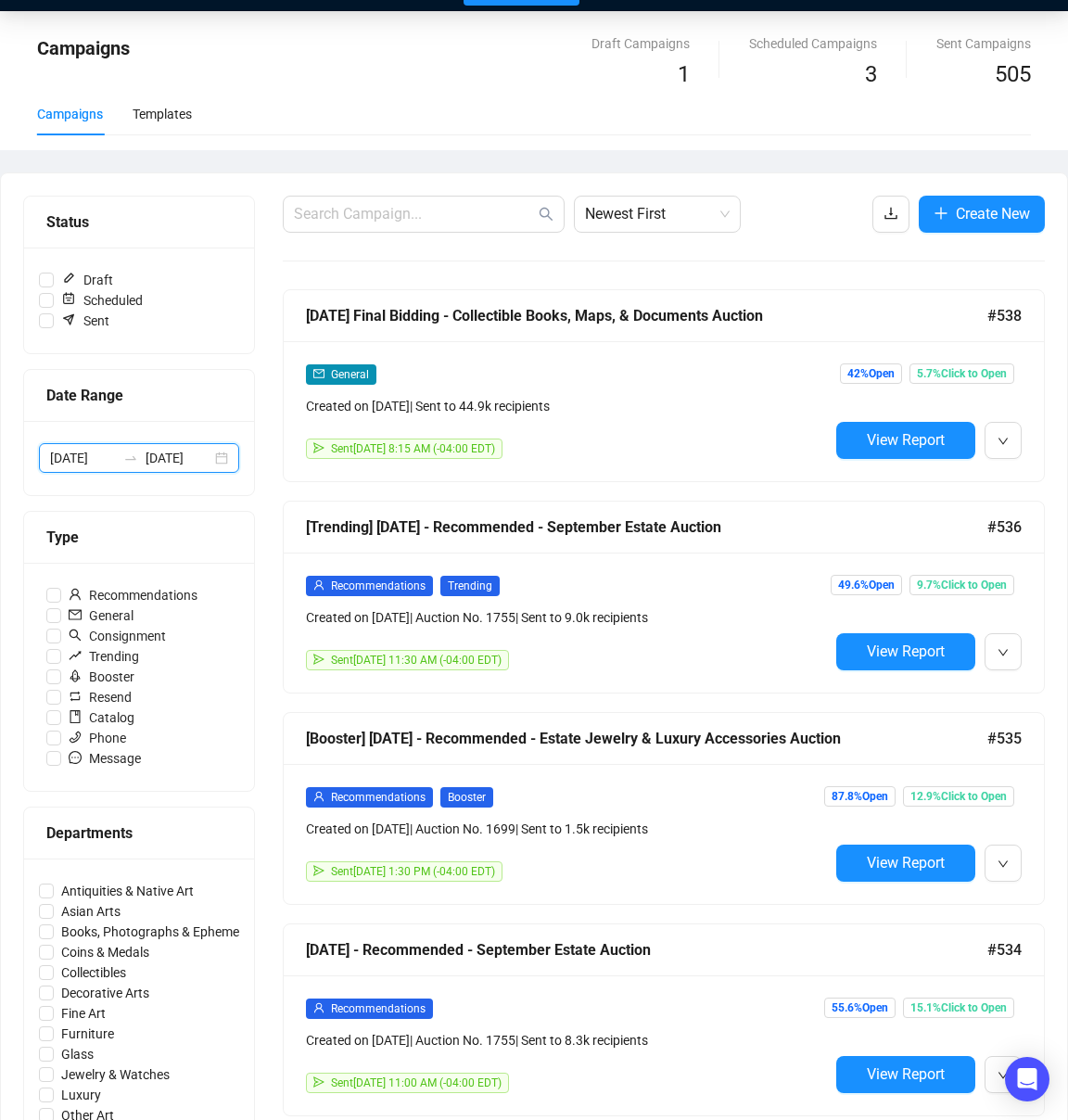
drag, startPoint x: 157, startPoint y: 459, endPoint x: 150, endPoint y: 515, distance: 56.4
click at [157, 460] on input "2025-09-18" at bounding box center [178, 458] width 66 height 21
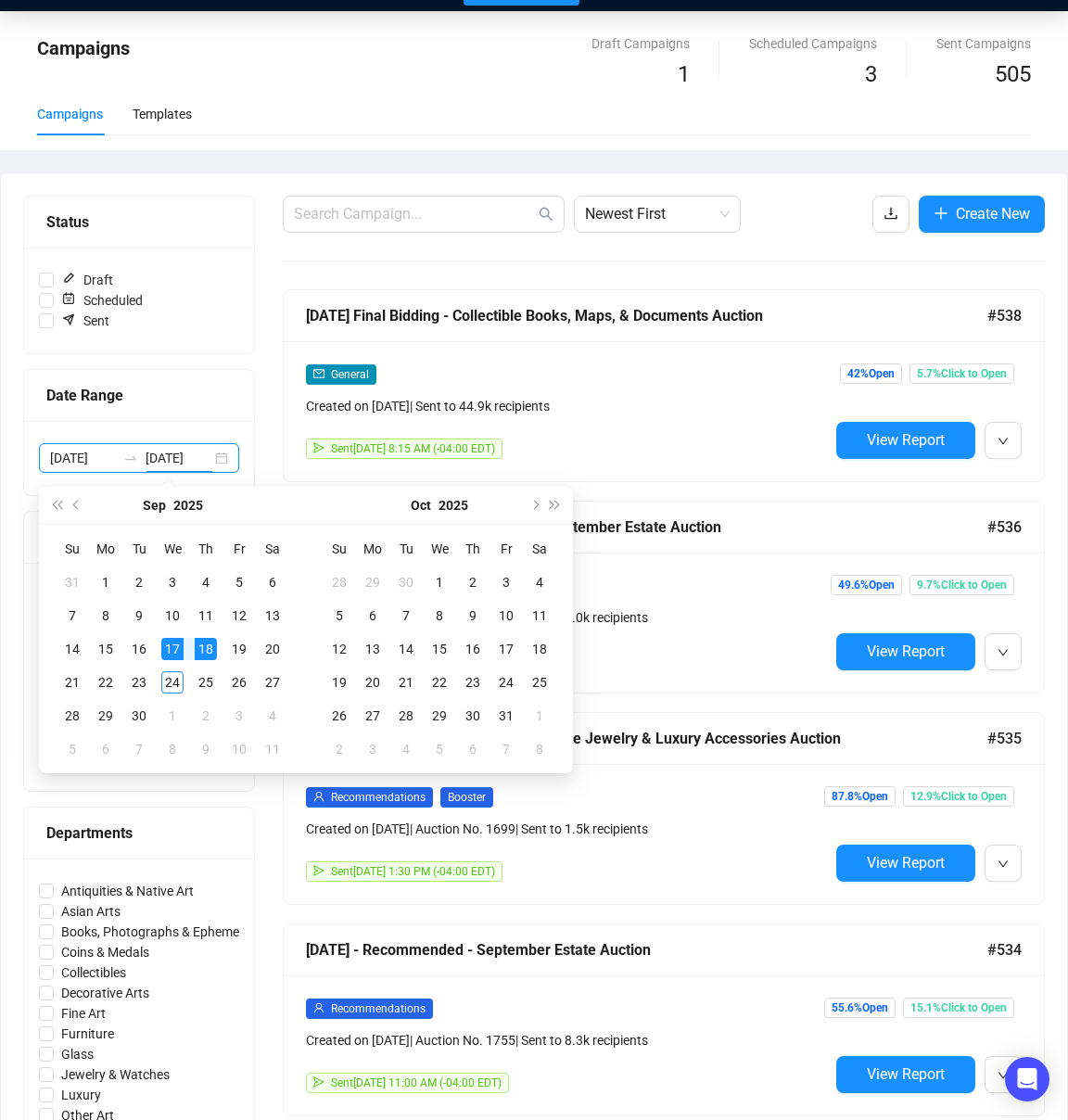
type input "2025-09-18"
click at [206, 645] on div "18" at bounding box center [206, 649] width 23 height 23
click at [169, 680] on div "24" at bounding box center [172, 682] width 23 height 23
type input "2025-09-18"
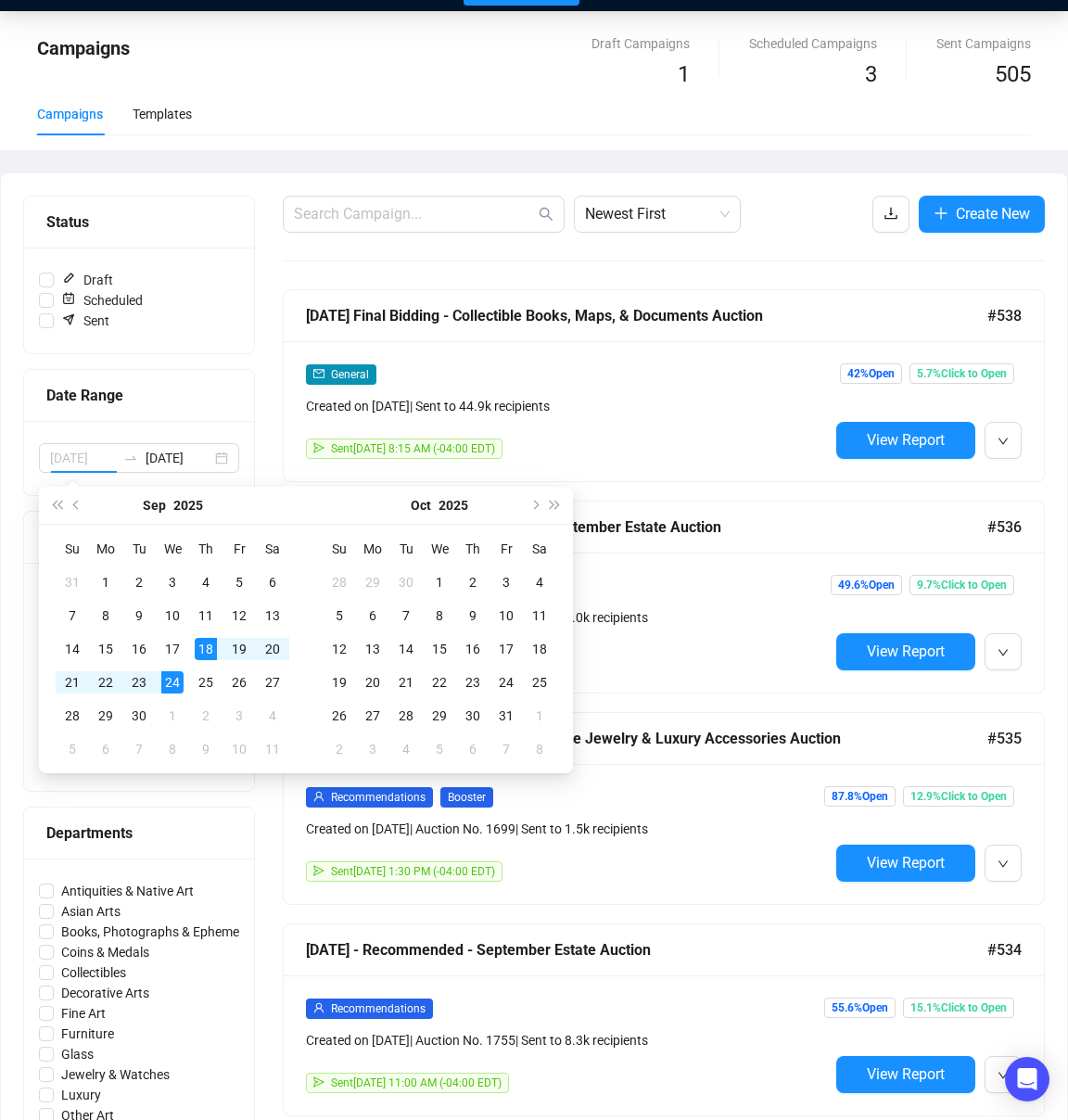
type input "2025-09-24"
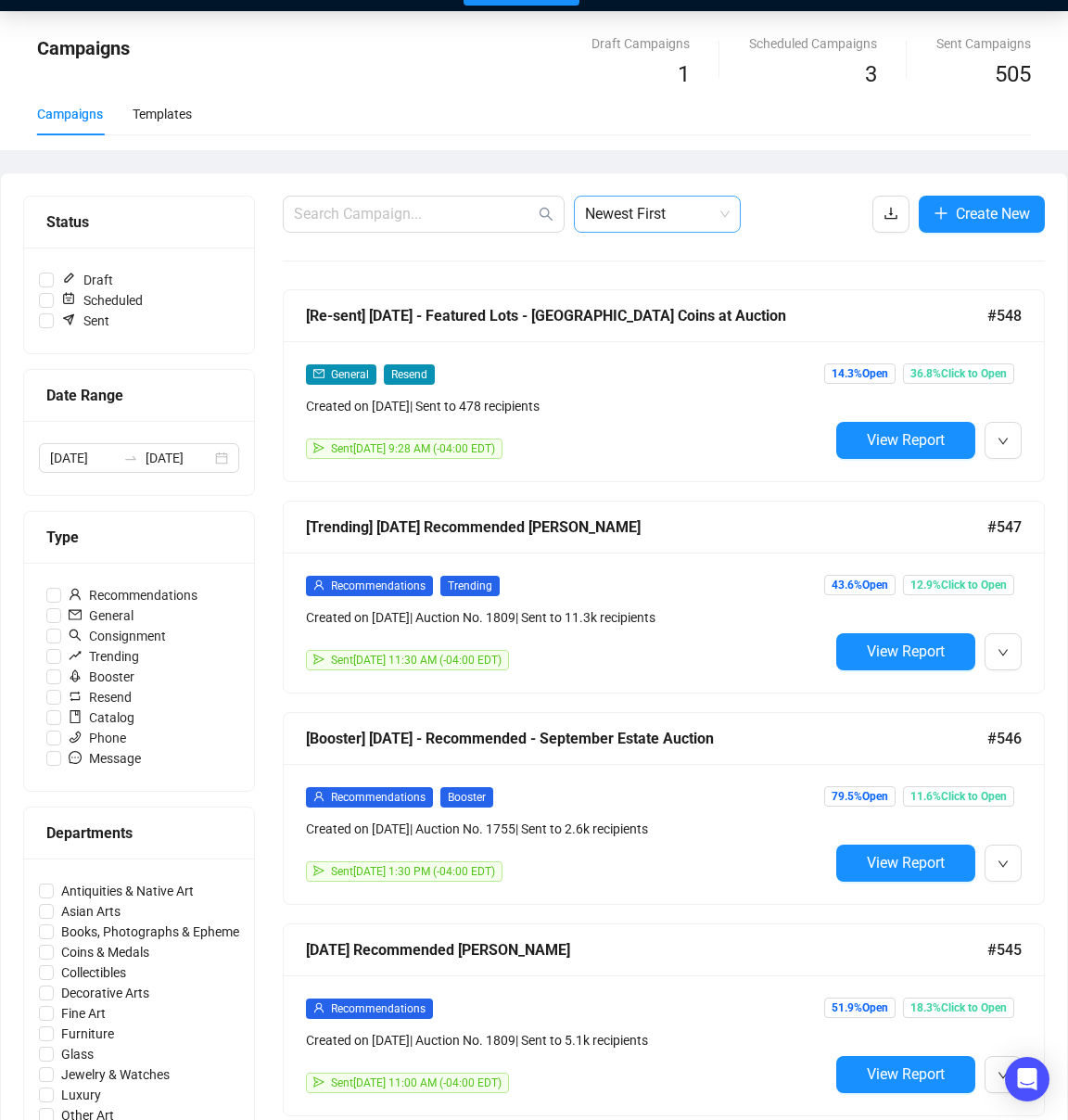
click at [670, 214] on span "Newest First" at bounding box center [657, 215] width 145 height 35
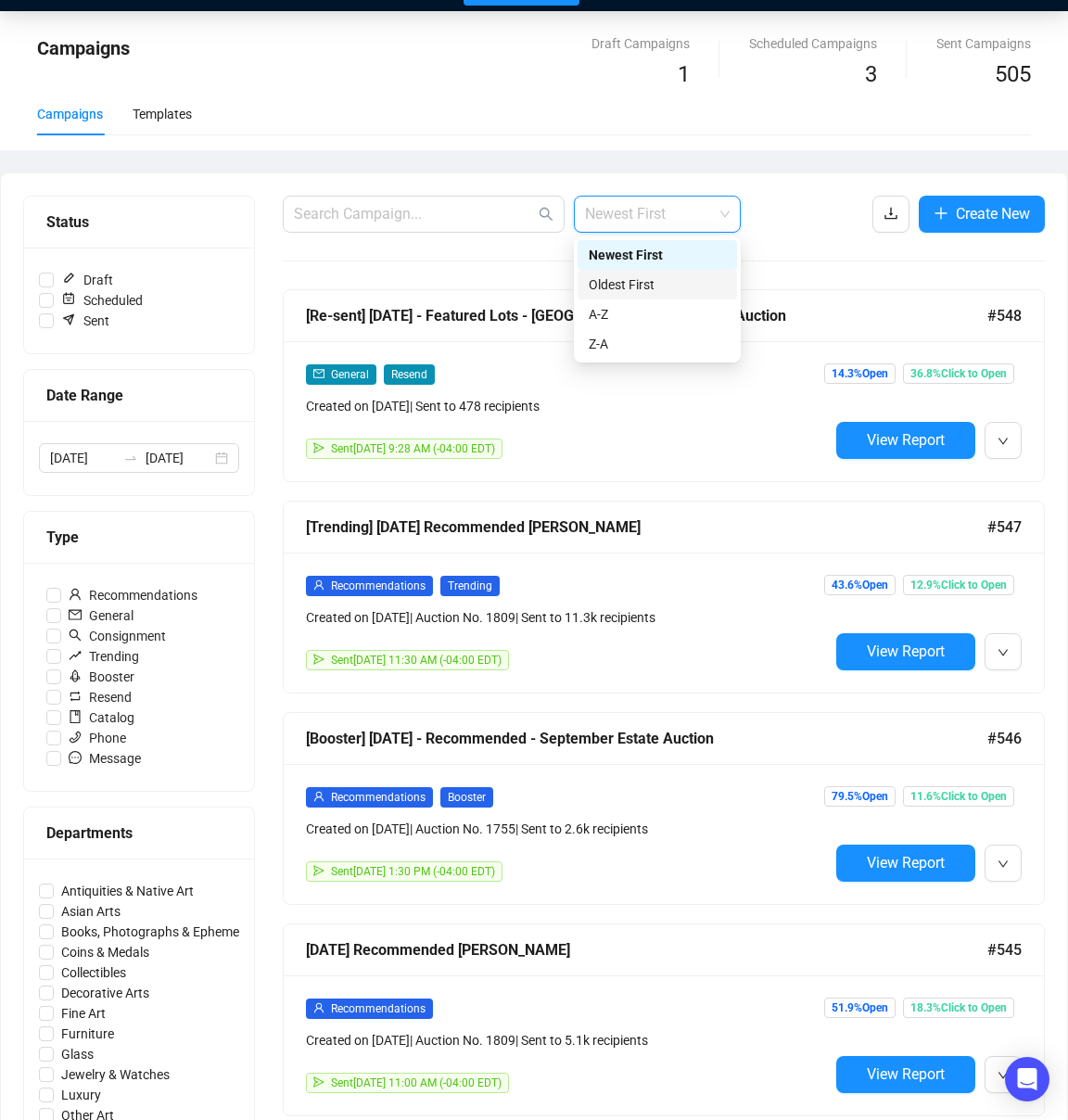
click at [656, 279] on div "Oldest First" at bounding box center [657, 284] width 137 height 21
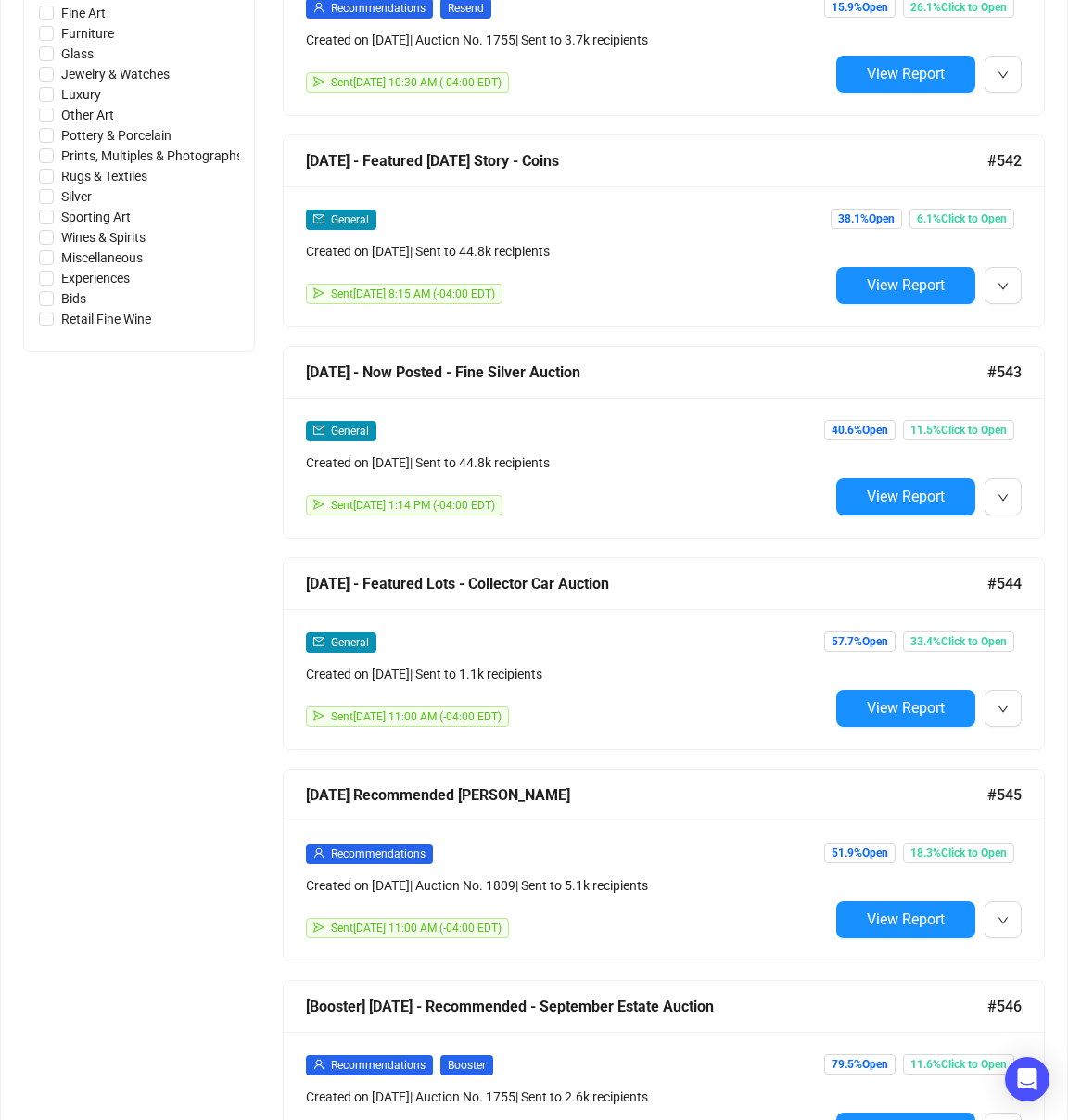
scroll to position [1056, 0]
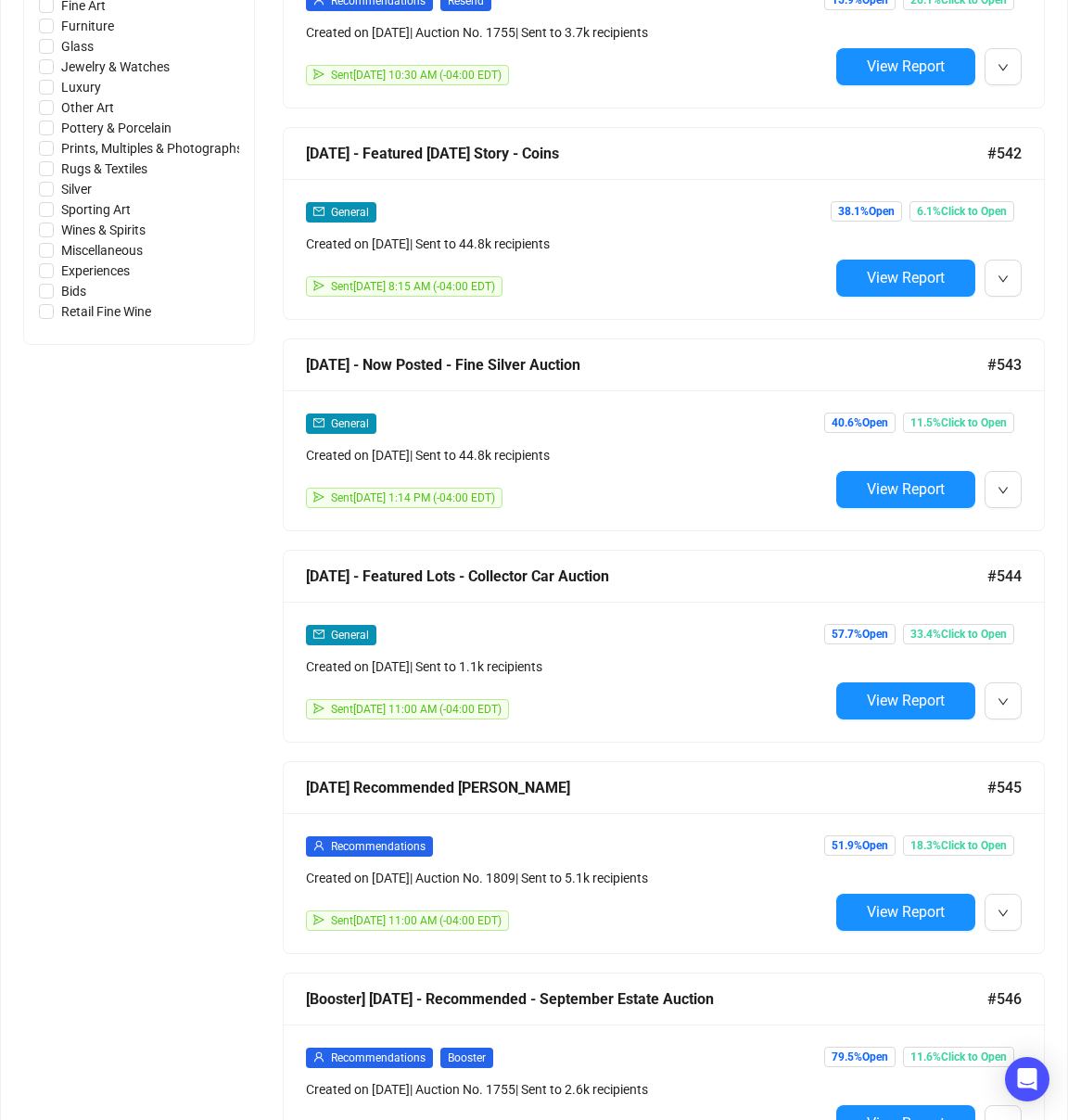
click at [861, 496] on button "View Report" at bounding box center [906, 490] width 139 height 37
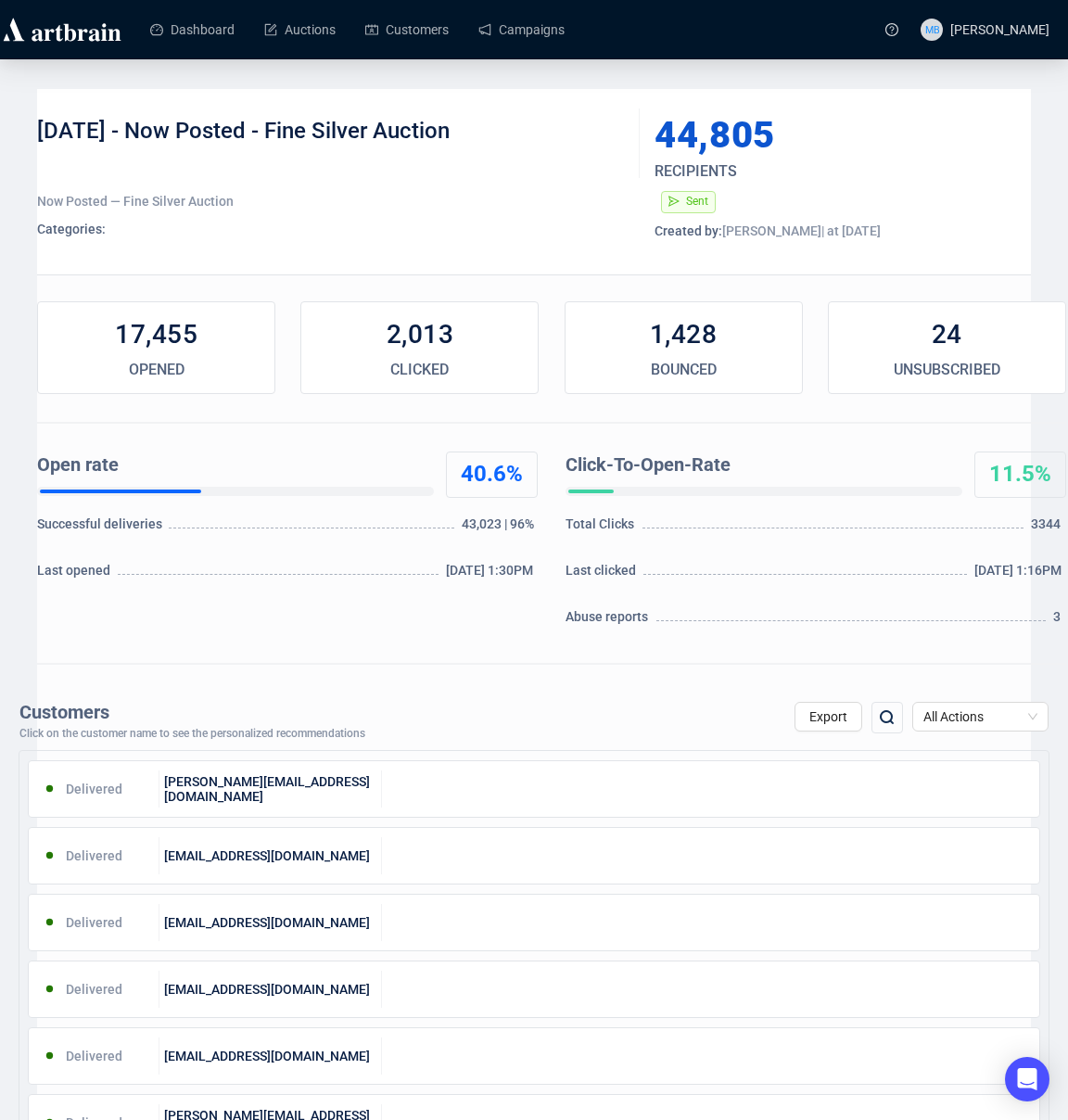
drag, startPoint x: 136, startPoint y: 137, endPoint x: 459, endPoint y: 126, distance: 323.2
click at [459, 126] on div "[DATE] - Now Posted - Fine Silver Auction" at bounding box center [332, 145] width 589 height 56
copy div "Now Posted - Fine Silver Auction"
click at [552, 42] on link "Campaigns" at bounding box center [522, 30] width 87 height 48
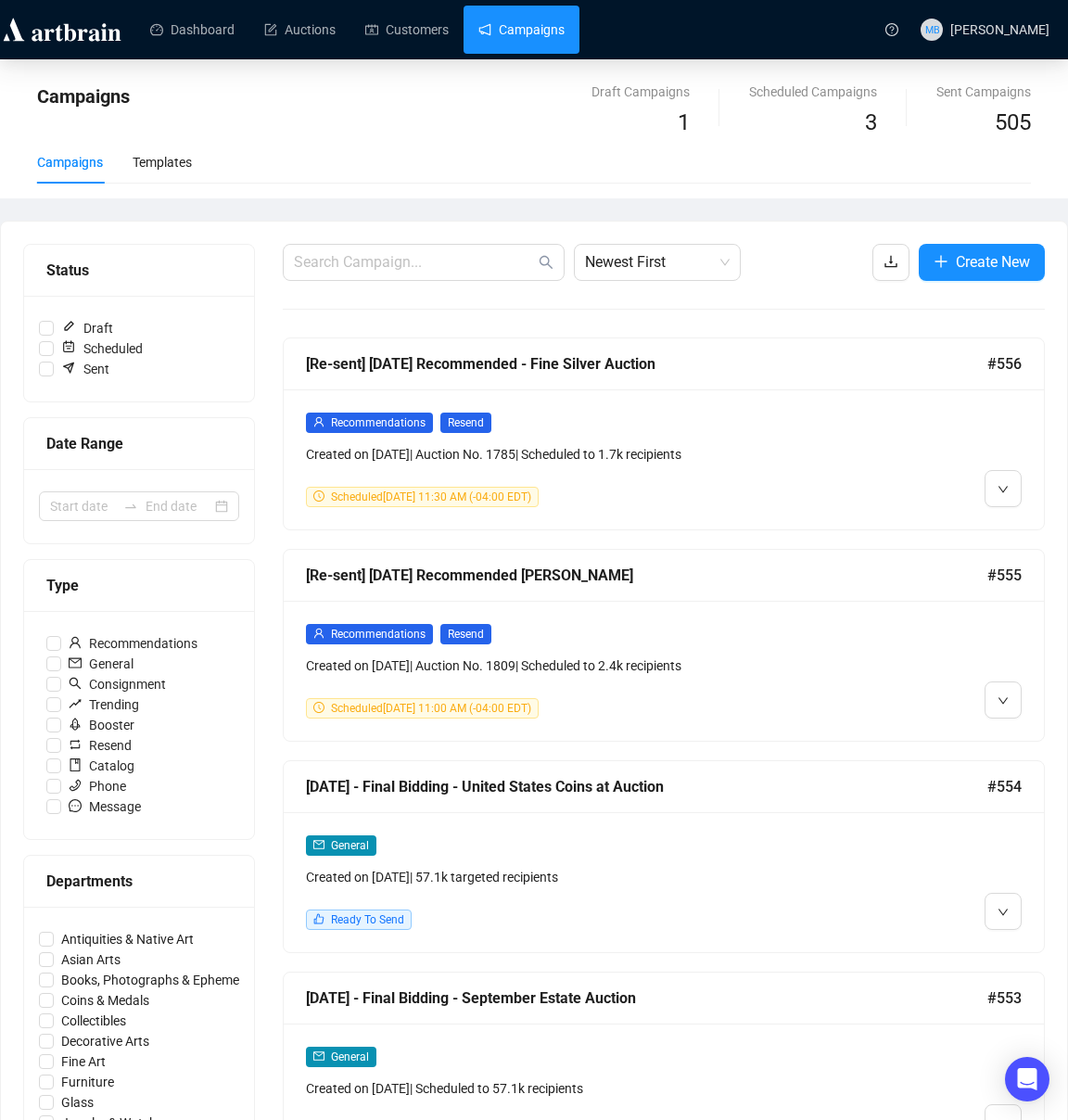
click at [135, 521] on div at bounding box center [139, 506] width 230 height 74
click at [136, 504] on icon "swap-right" at bounding box center [130, 506] width 15 height 15
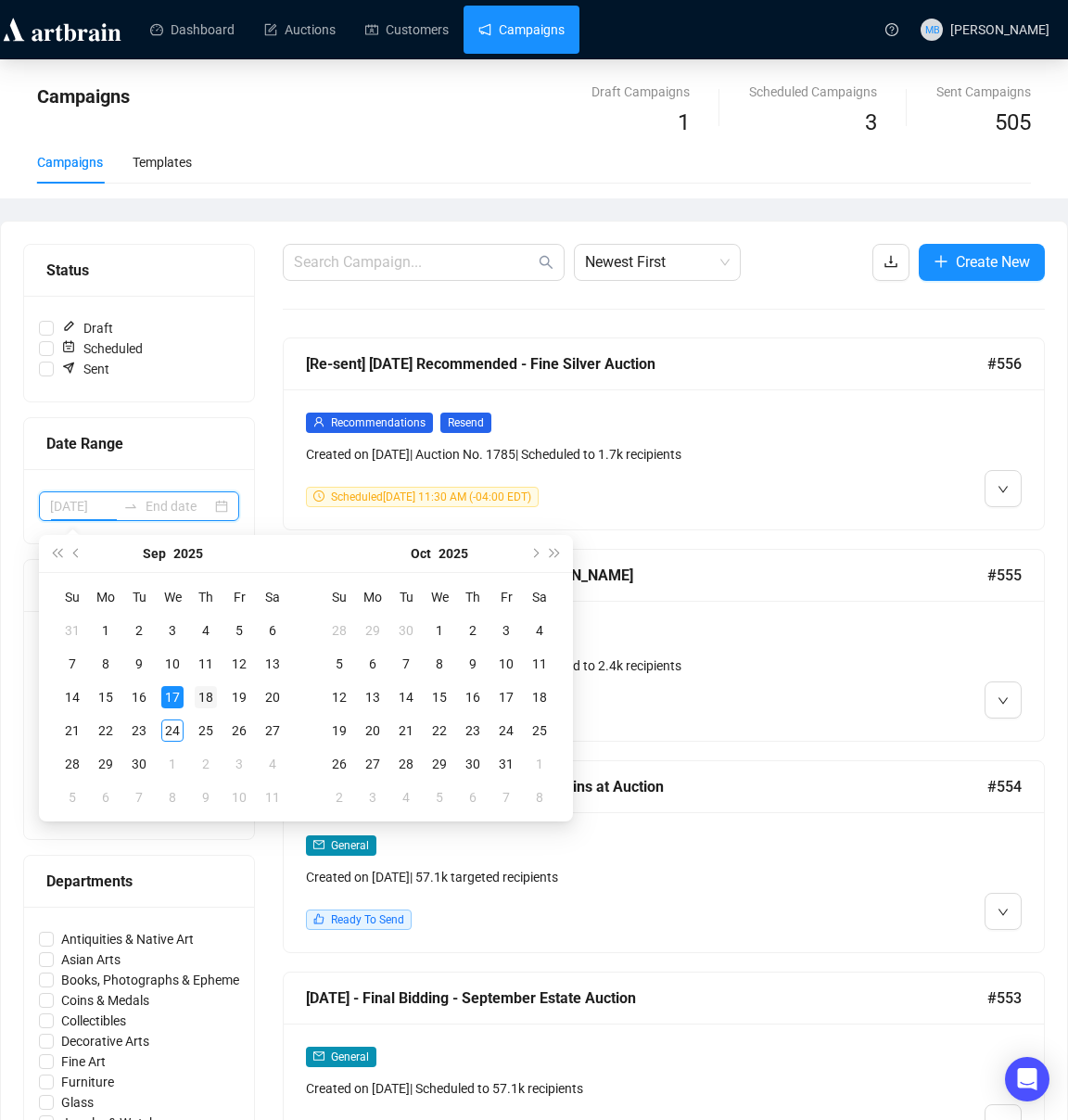
type input "2025-09-18"
click at [212, 701] on div "18" at bounding box center [206, 697] width 23 height 23
type input "2025-09-24"
click at [174, 729] on div "24" at bounding box center [172, 730] width 23 height 23
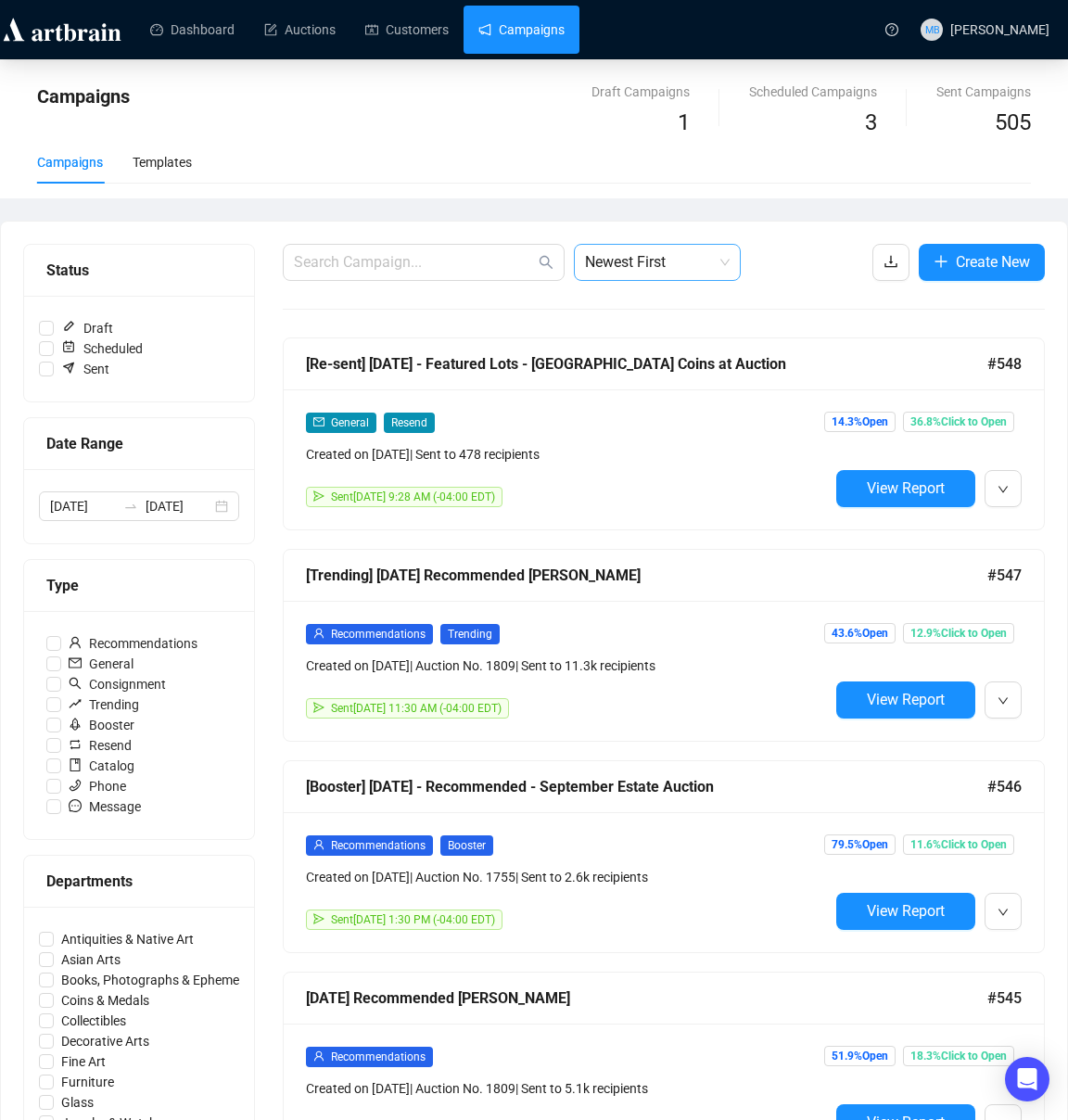
click at [638, 260] on span "Newest First" at bounding box center [657, 263] width 145 height 35
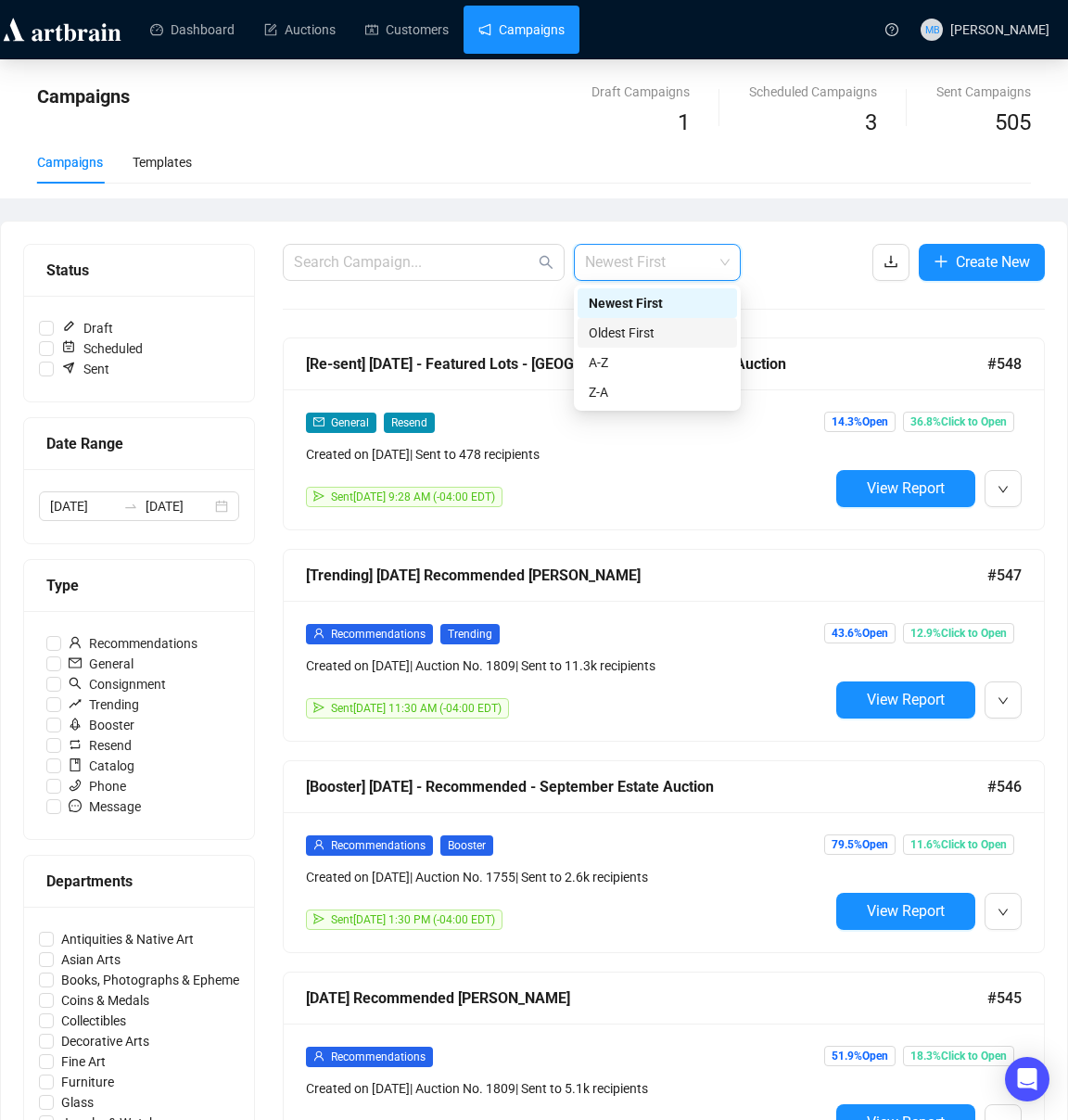
drag, startPoint x: 640, startPoint y: 329, endPoint x: 622, endPoint y: 321, distance: 19.7
click at [640, 329] on div "Oldest First" at bounding box center [657, 333] width 137 height 21
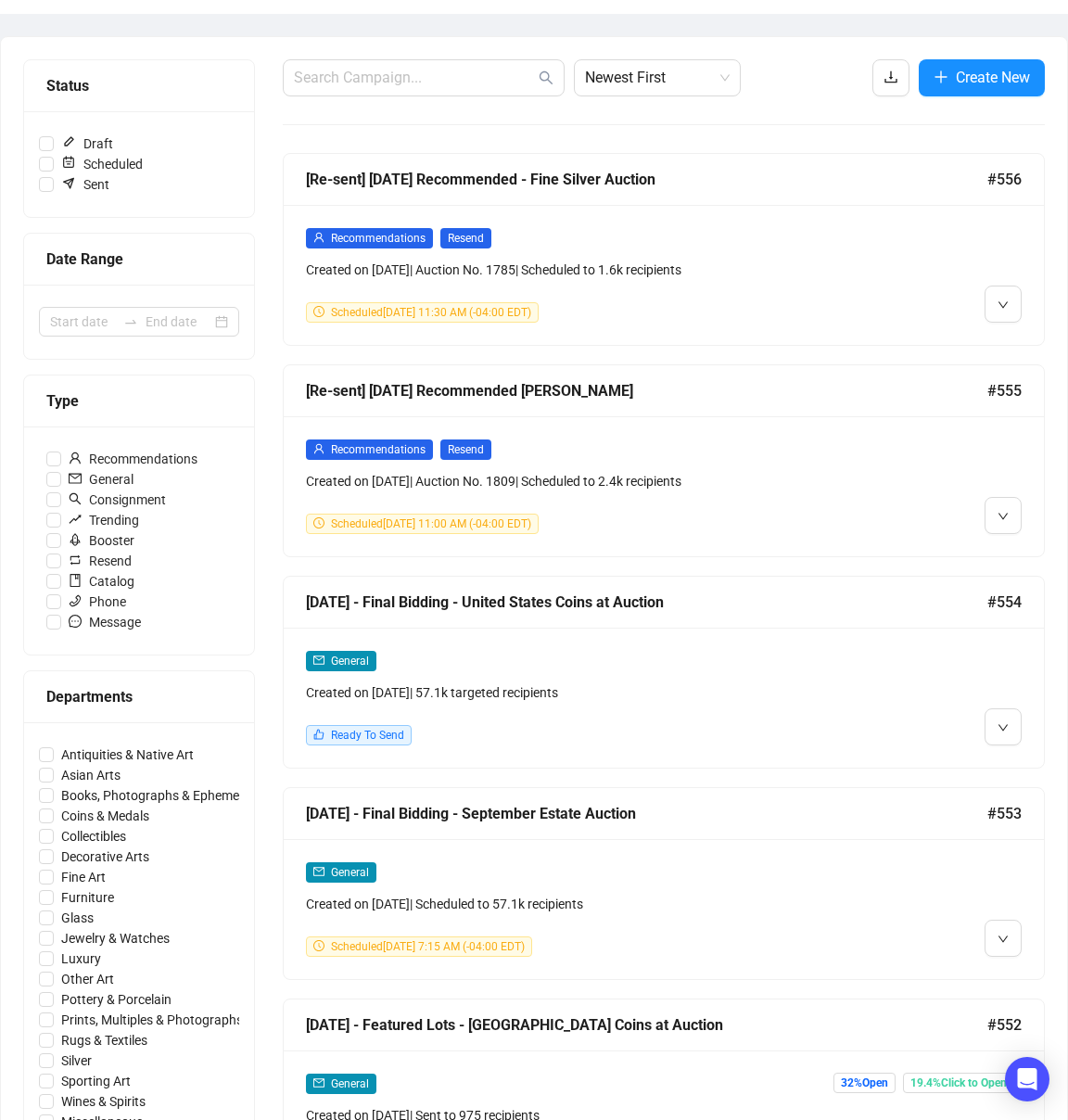
scroll to position [185, 0]
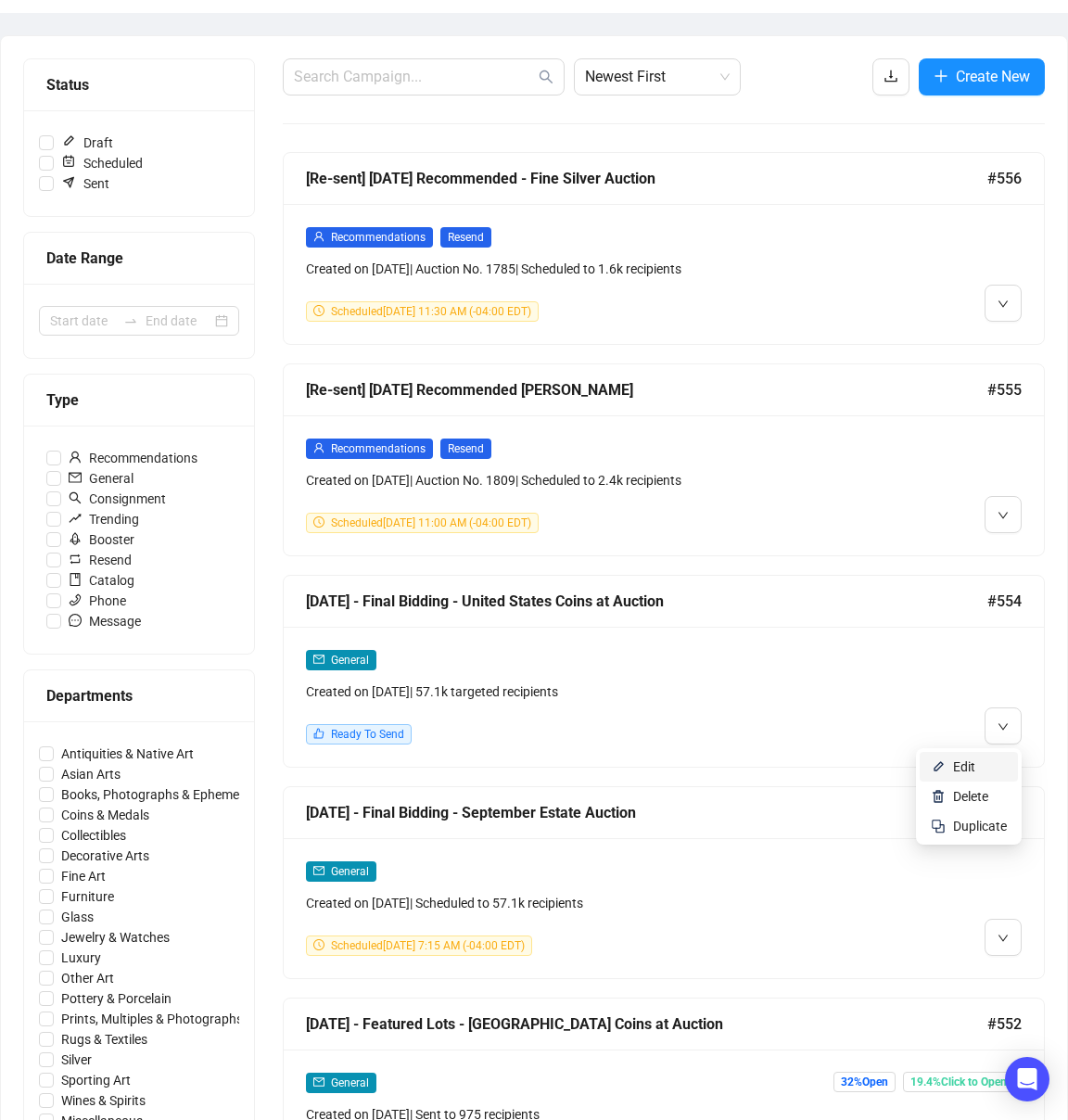
click at [961, 770] on span "Edit" at bounding box center [964, 767] width 23 height 15
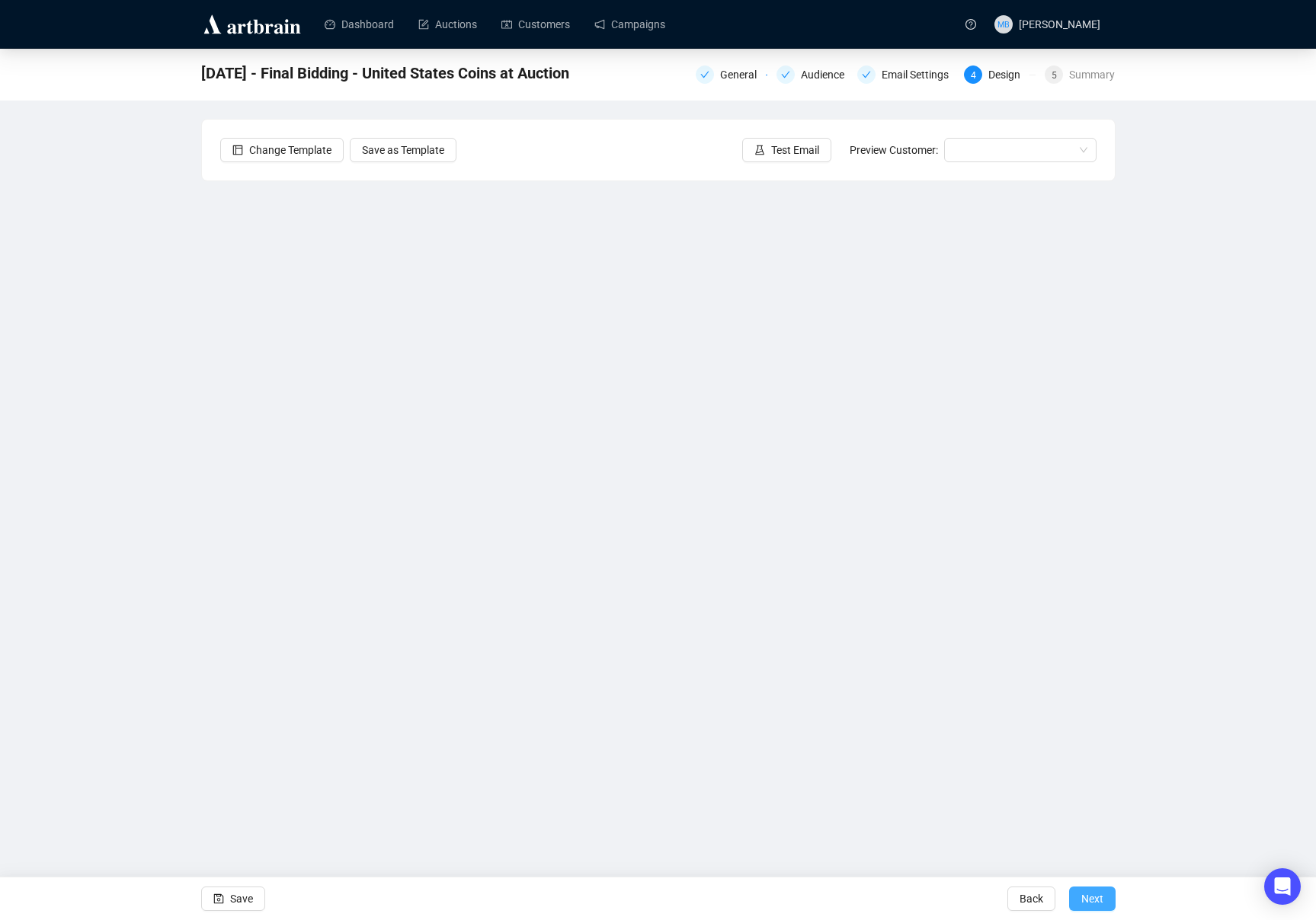
click at [877, 895] on span "Next" at bounding box center [1092, 898] width 22 height 43
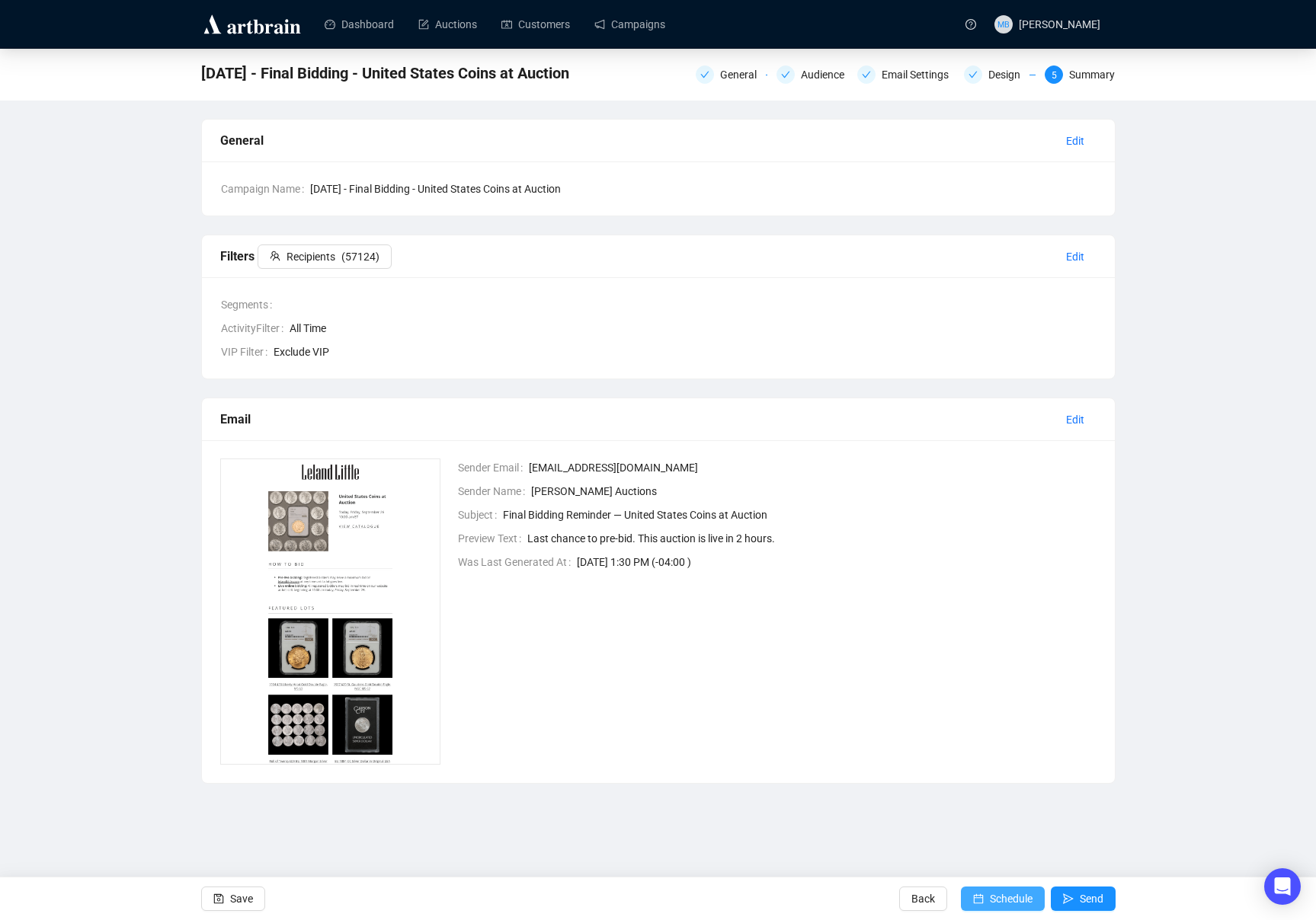
click at [877, 895] on span "Schedule" at bounding box center [1011, 898] width 43 height 43
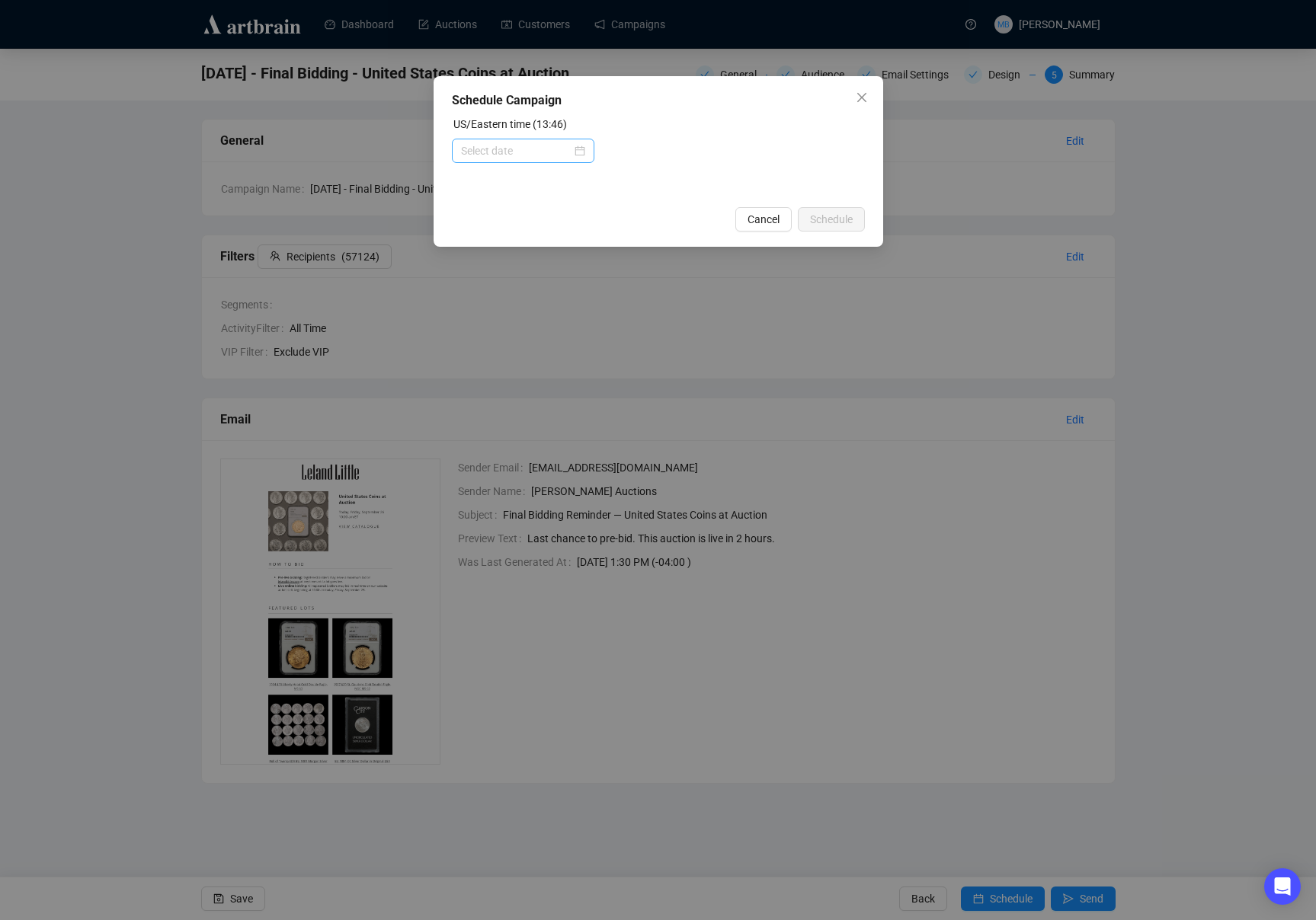
click at [574, 151] on div at bounding box center [523, 150] width 125 height 17
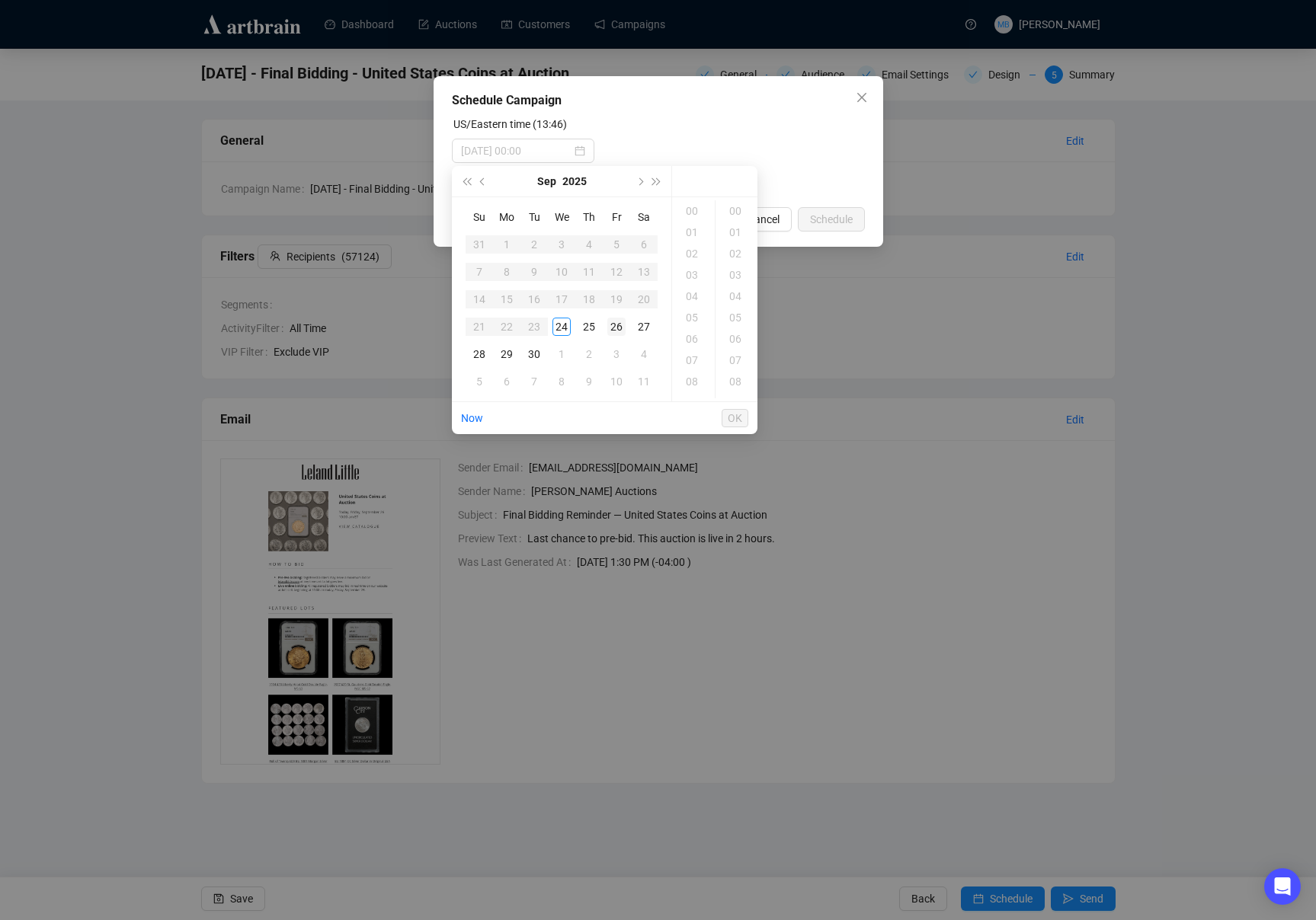
click at [617, 331] on div "26" at bounding box center [616, 327] width 19 height 19
click at [695, 383] on div "08" at bounding box center [693, 382] width 36 height 21
click at [738, 361] on div "15" at bounding box center [736, 363] width 36 height 21
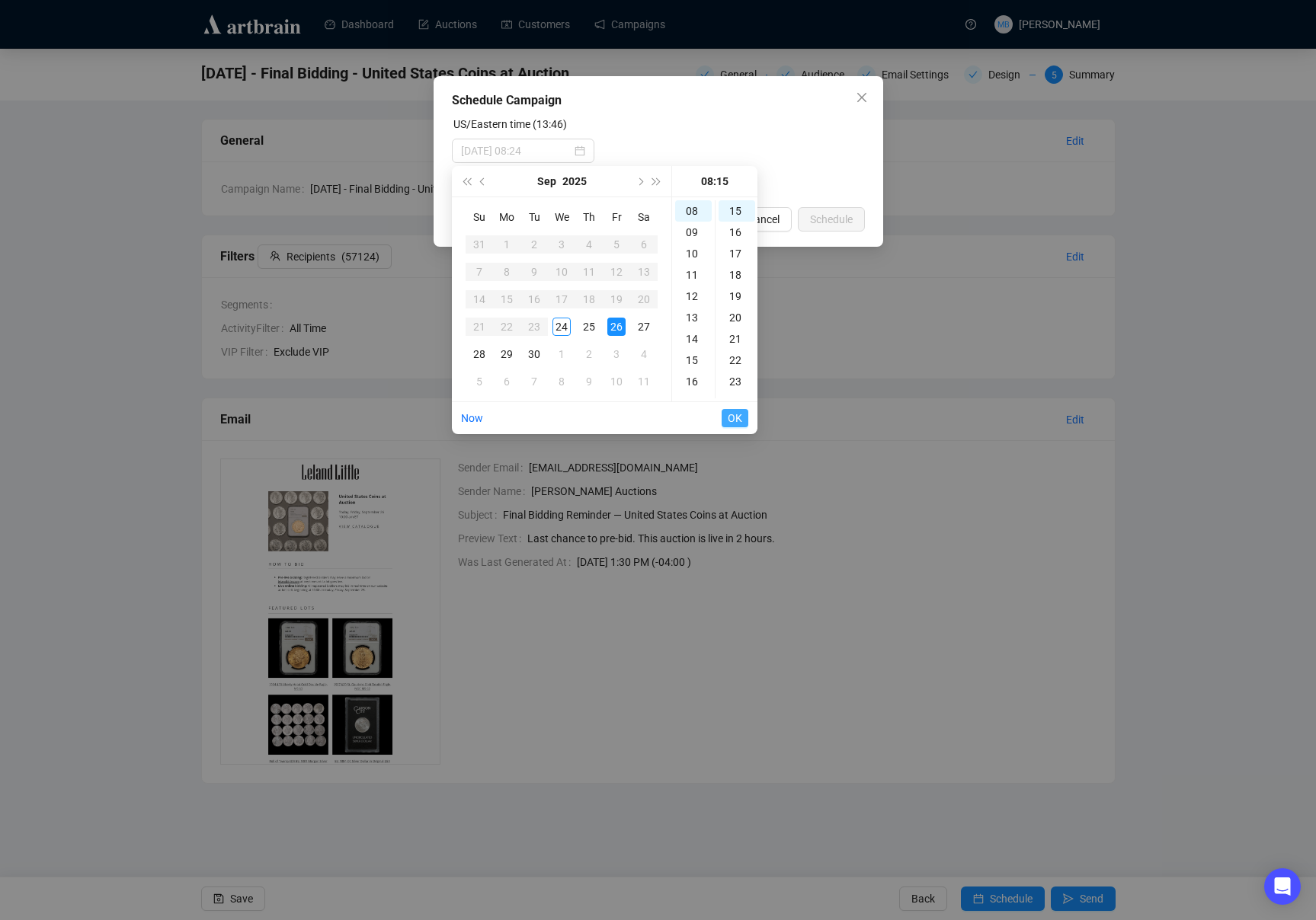
type input "[DATE] 08:15"
click at [734, 408] on span "OK" at bounding box center [735, 418] width 15 height 29
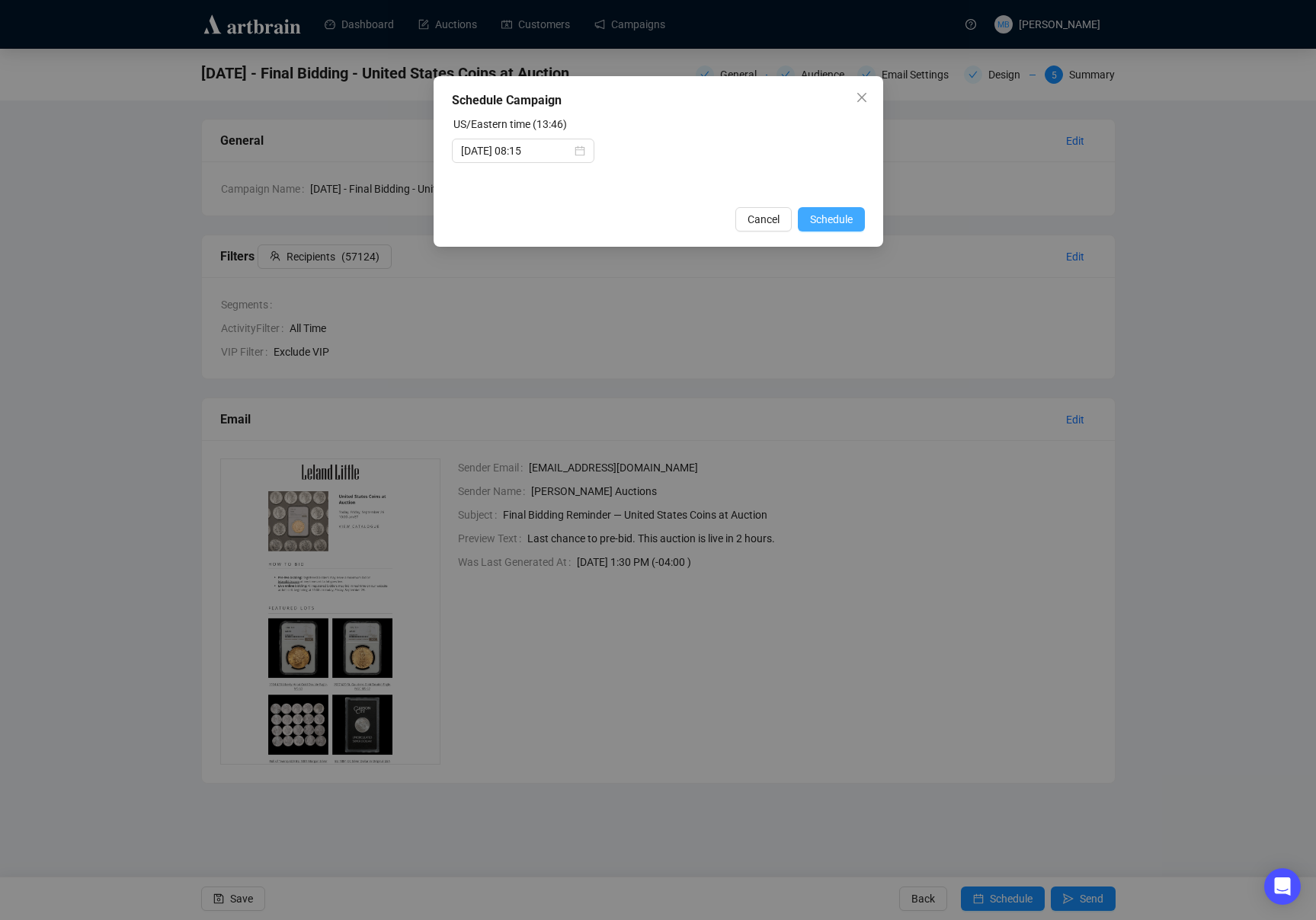
click at [844, 220] on span "Schedule" at bounding box center [831, 219] width 43 height 17
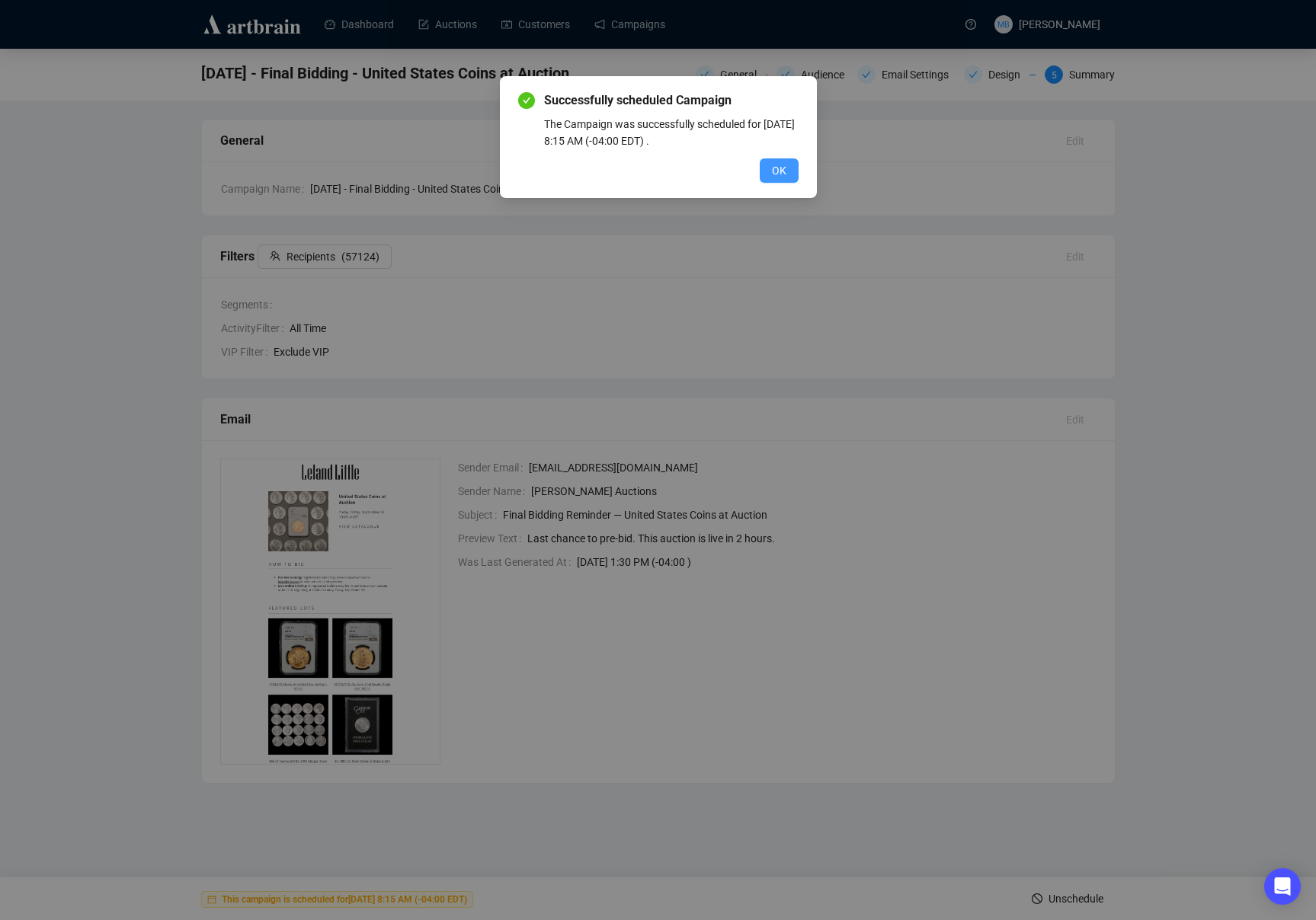
click at [784, 171] on span "OK" at bounding box center [779, 171] width 15 height 17
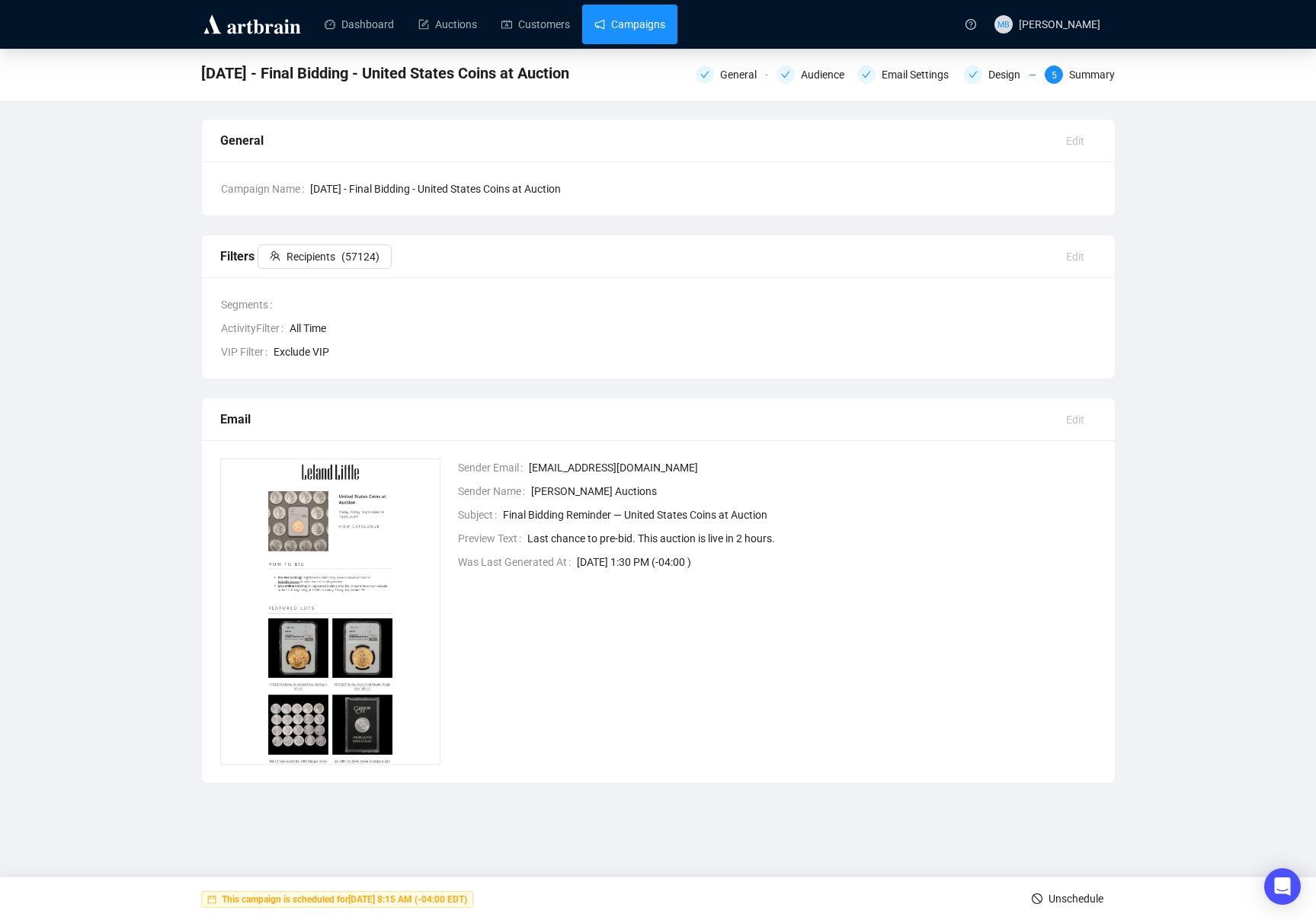
click at [632, 34] on link "Campaigns" at bounding box center [630, 24] width 71 height 40
